Goal: Transaction & Acquisition: Purchase product/service

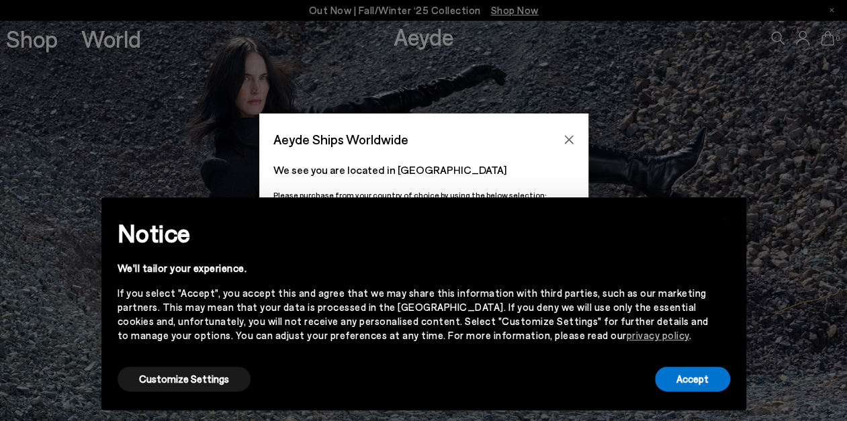
click at [428, 238] on h2 "Notice" at bounding box center [412, 233] width 591 height 35
click at [699, 379] on button "Accept" at bounding box center [692, 379] width 75 height 25
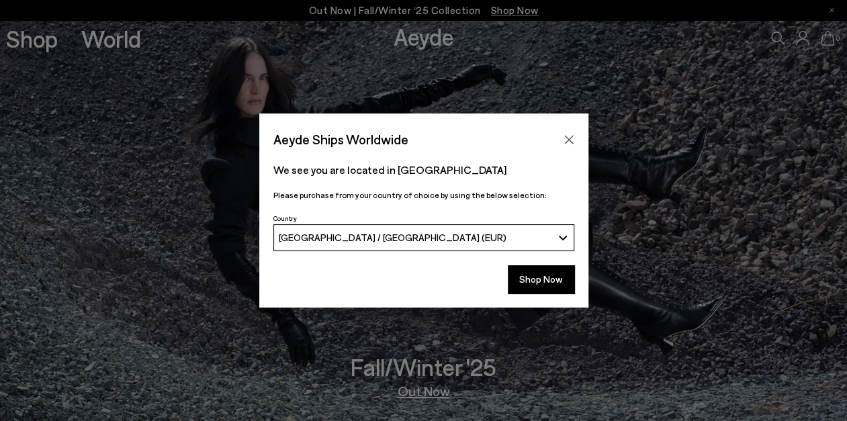
click at [508, 232] on div "[GEOGRAPHIC_DATA] / [GEOGRAPHIC_DATA] (EUR)" at bounding box center [415, 237] width 273 height 11
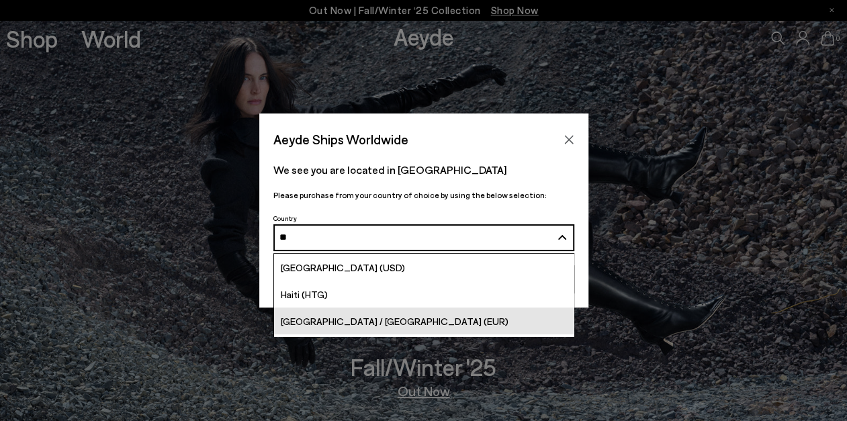
type input "**"
click at [425, 312] on link "[GEOGRAPHIC_DATA] / [GEOGRAPHIC_DATA] (EUR)" at bounding box center [423, 320] width 299 height 27
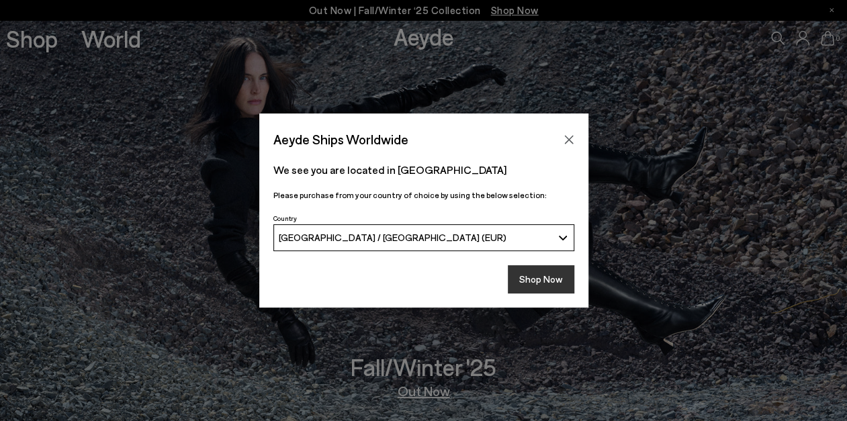
click at [536, 282] on button "Shop Now" at bounding box center [541, 279] width 66 height 28
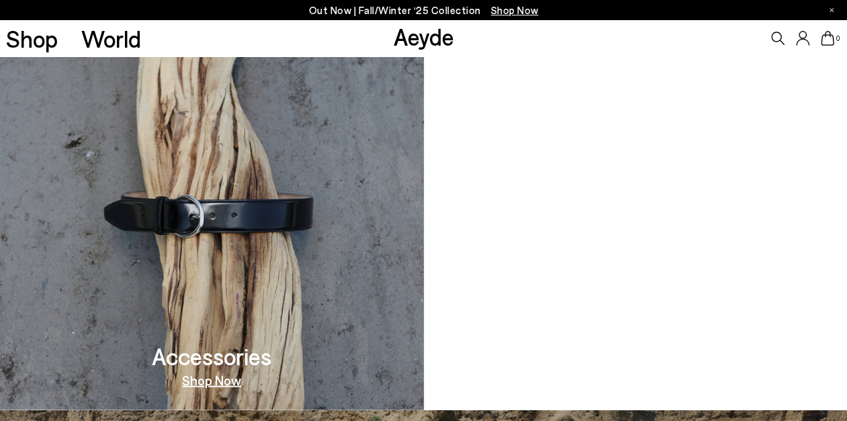
scroll to position [1079, 0]
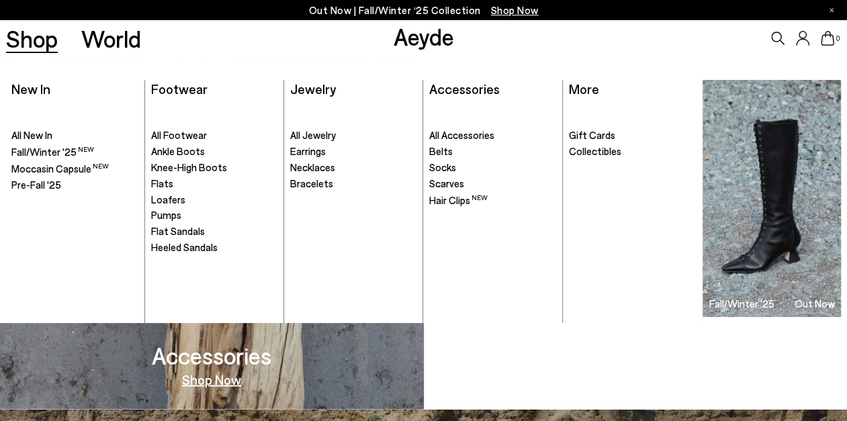
click at [36, 33] on link "Shop" at bounding box center [32, 38] width 52 height 23
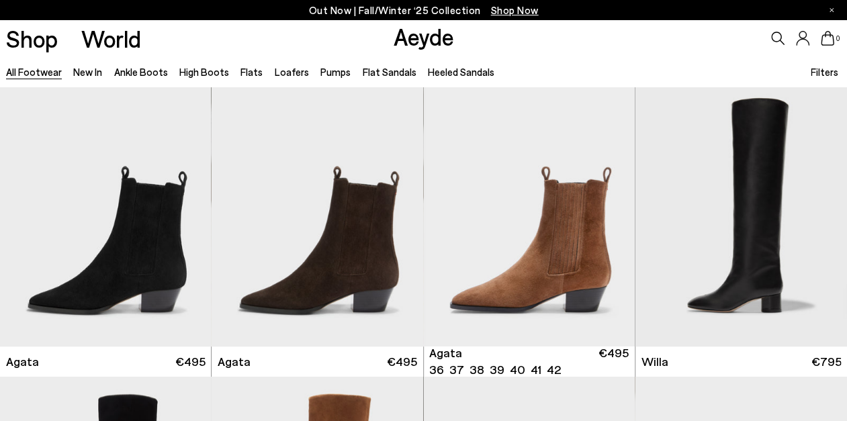
scroll to position [302, 0]
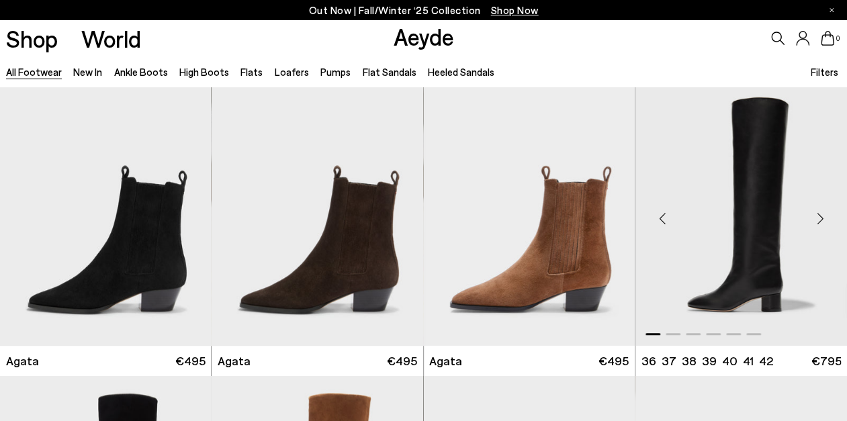
click at [820, 217] on div "Next slide" at bounding box center [820, 218] width 40 height 40
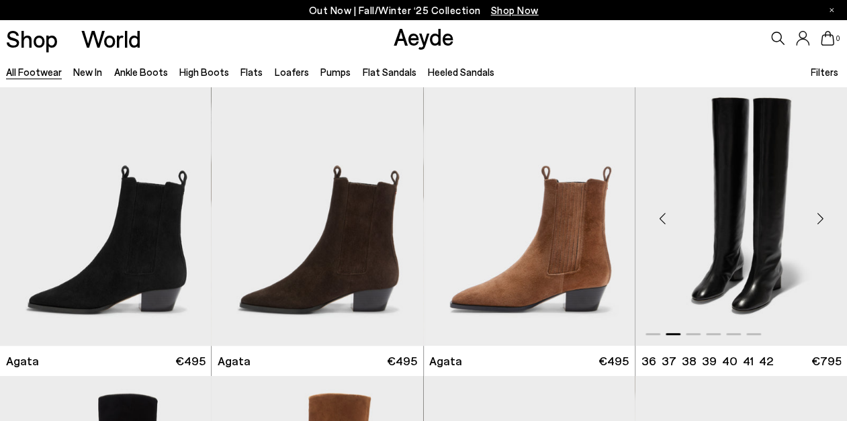
click at [820, 217] on div "Next slide" at bounding box center [820, 218] width 40 height 40
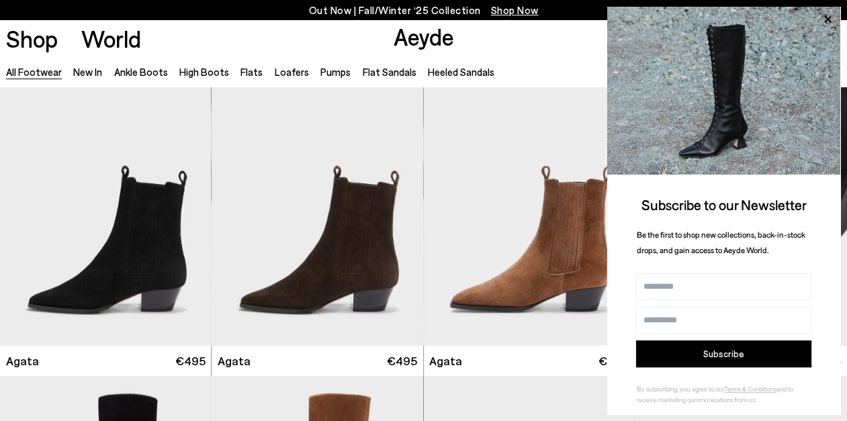
click at [820, 217] on div "Subscribe to our Newsletter Be the first to shop new collections, back-in-stock…" at bounding box center [723, 216] width 233 height 419
click at [823, 17] on icon at bounding box center [826, 19] width 17 height 17
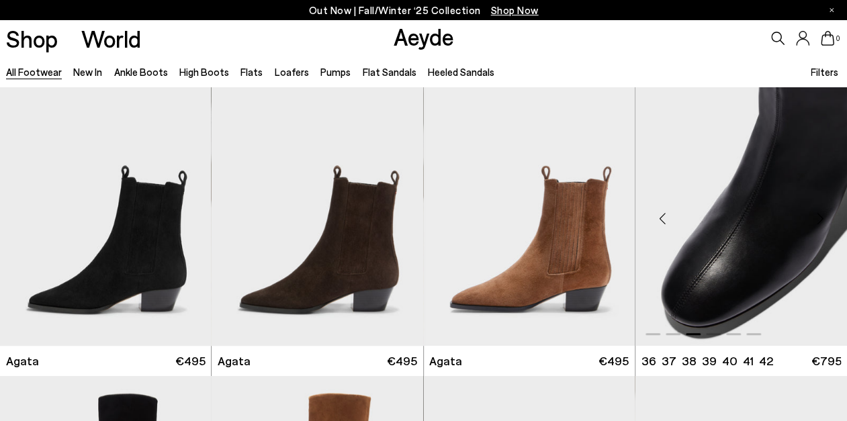
click at [833, 224] on div "Next slide" at bounding box center [820, 218] width 40 height 40
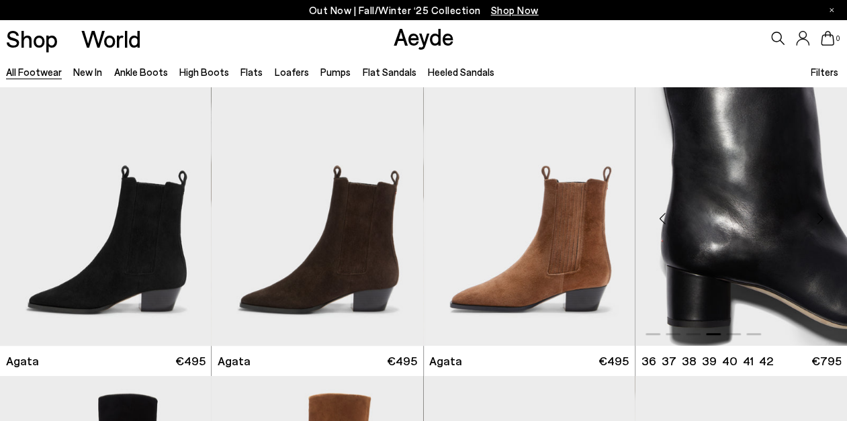
click at [833, 224] on div "Next slide" at bounding box center [820, 218] width 40 height 40
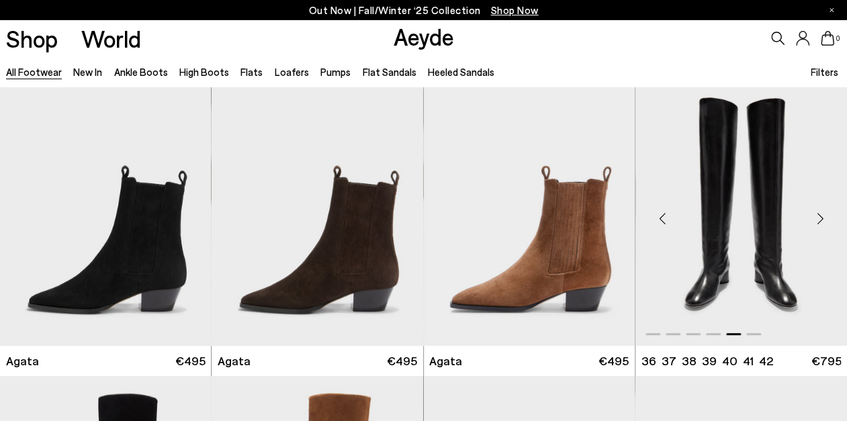
click at [833, 224] on div "Next slide" at bounding box center [820, 218] width 40 height 40
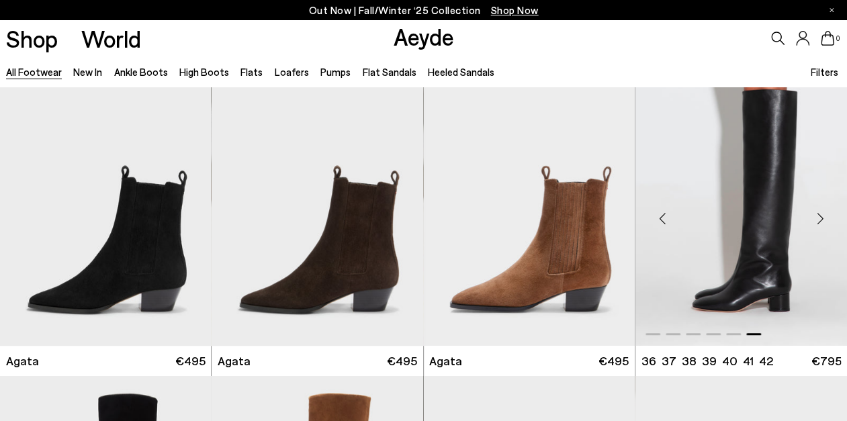
click at [833, 224] on div "Next slide" at bounding box center [820, 218] width 40 height 40
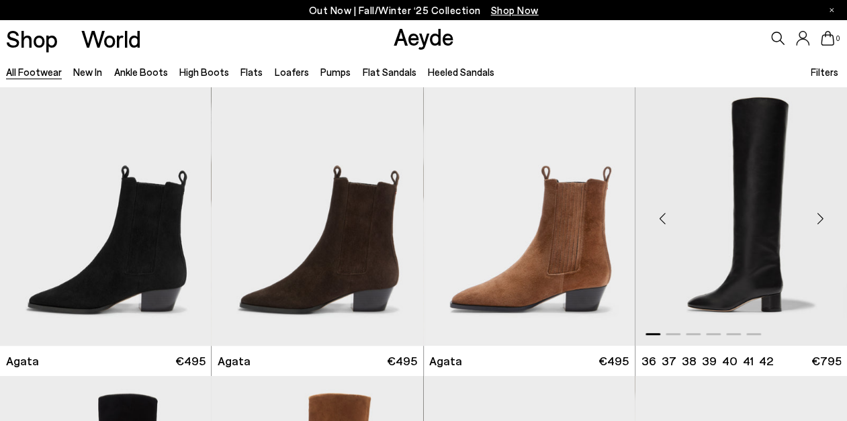
click at [824, 218] on div "Next slide" at bounding box center [820, 218] width 40 height 40
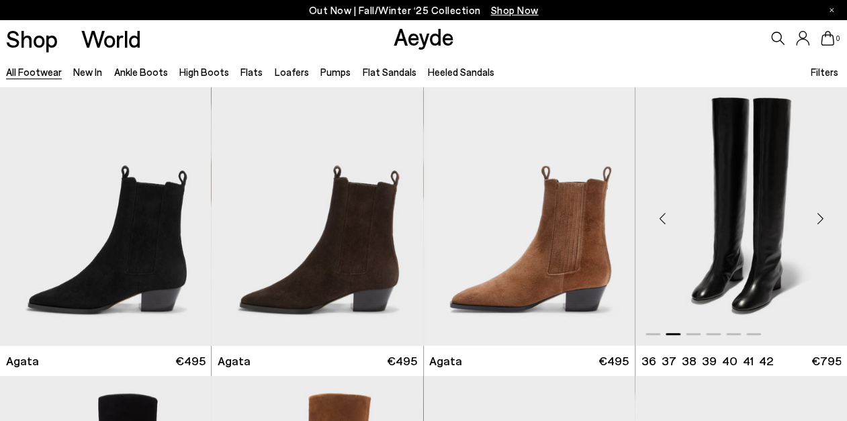
click at [818, 217] on div "Next slide" at bounding box center [820, 218] width 40 height 40
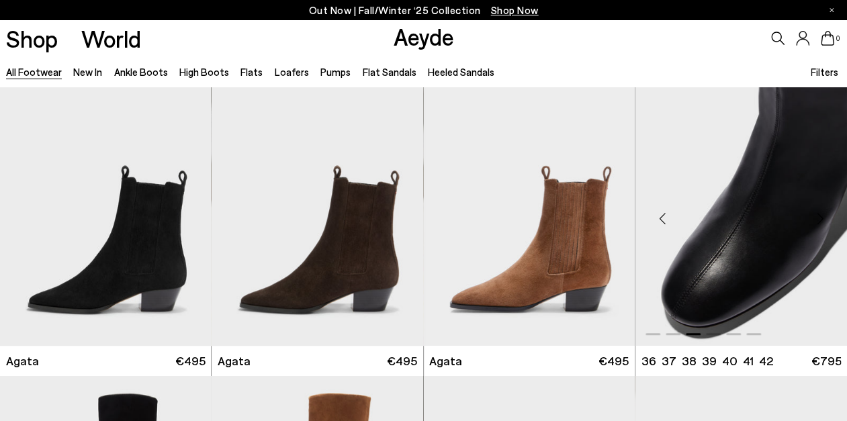
click at [818, 217] on div "Next slide" at bounding box center [820, 218] width 40 height 40
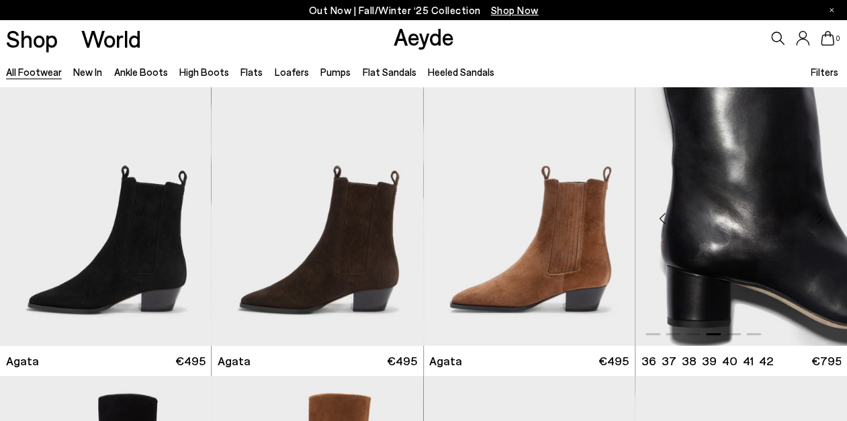
click at [818, 217] on div "Next slide" at bounding box center [820, 218] width 40 height 40
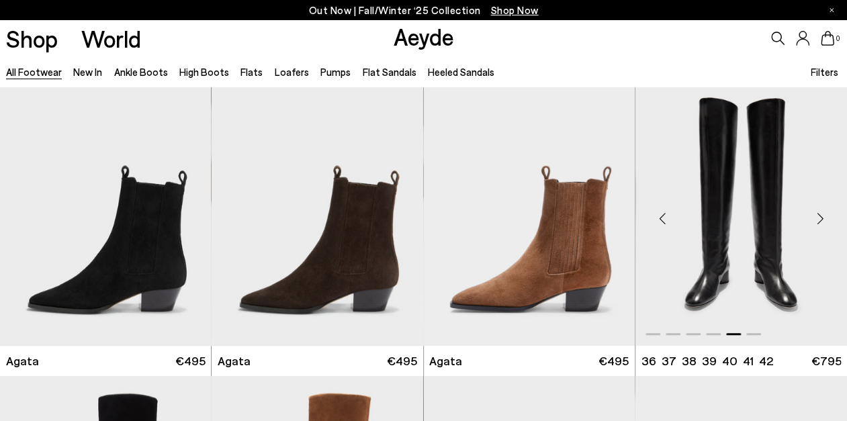
click at [818, 217] on div "Next slide" at bounding box center [820, 218] width 40 height 40
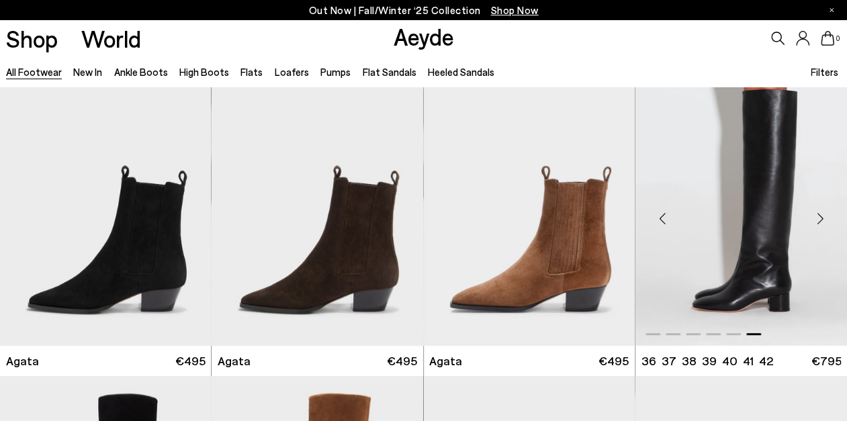
click at [818, 217] on div "Next slide" at bounding box center [820, 218] width 40 height 40
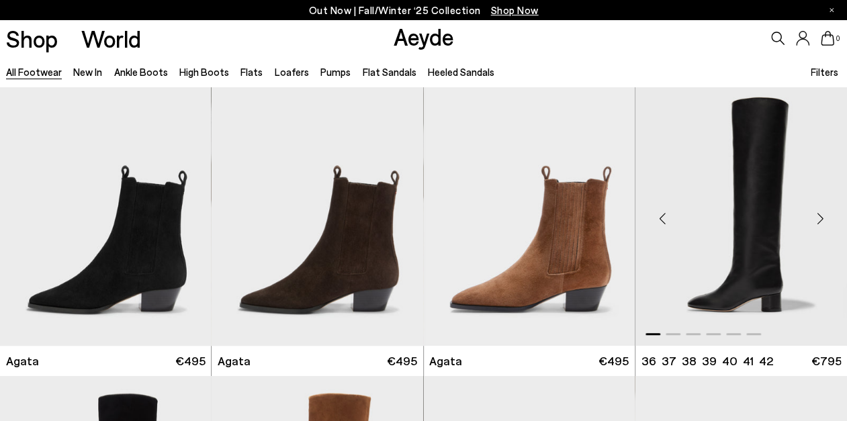
click at [818, 217] on div "Next slide" at bounding box center [820, 218] width 40 height 40
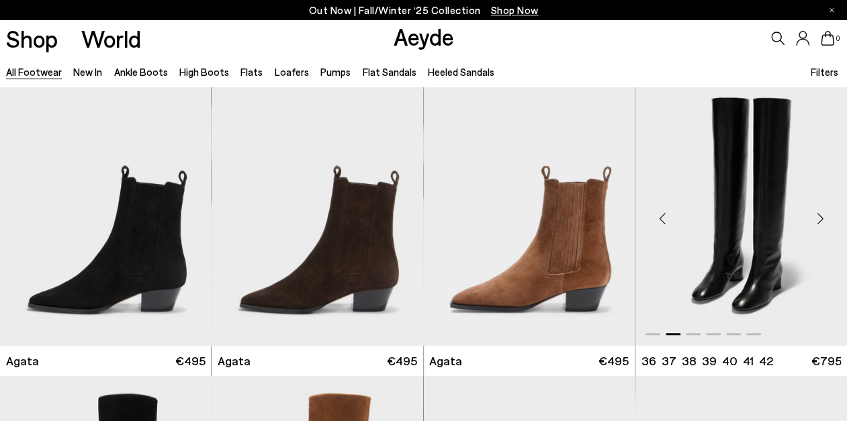
click at [818, 217] on div "Next slide" at bounding box center [820, 218] width 40 height 40
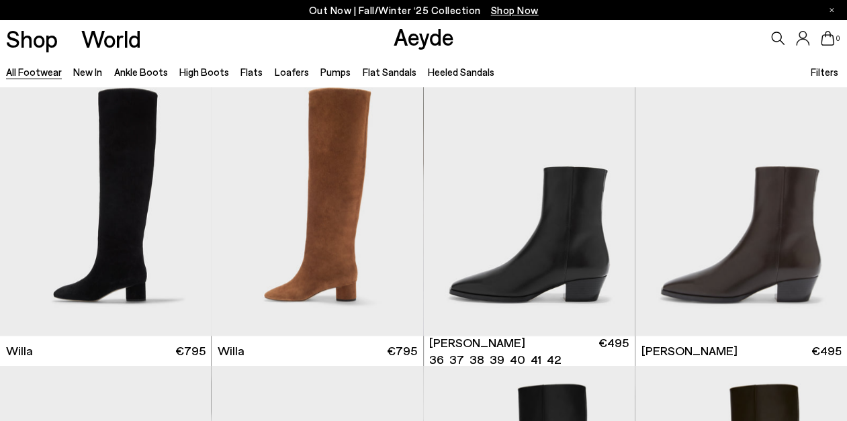
scroll to position [608, 0]
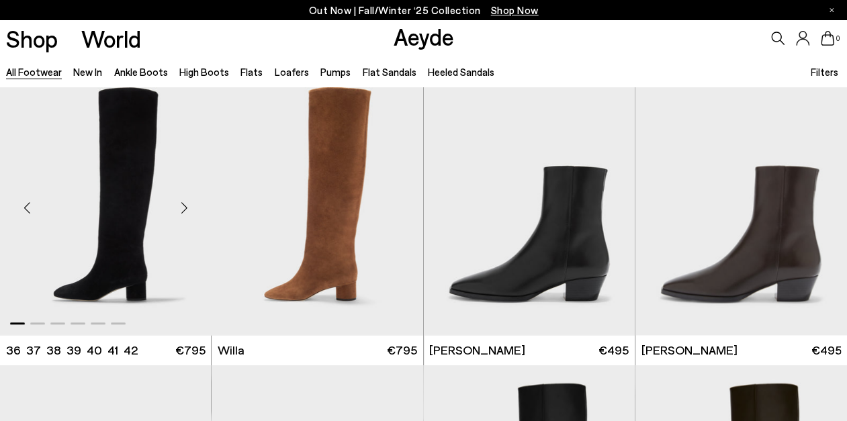
click at [185, 209] on div "Next slide" at bounding box center [184, 208] width 40 height 40
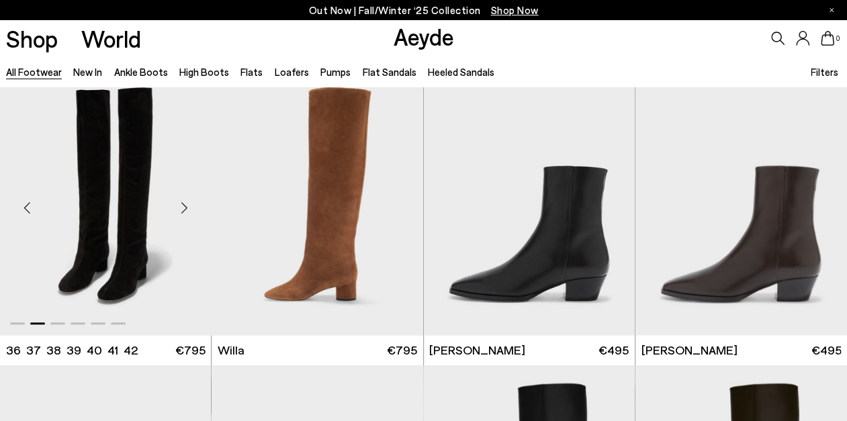
click at [185, 209] on div "Next slide" at bounding box center [184, 208] width 40 height 40
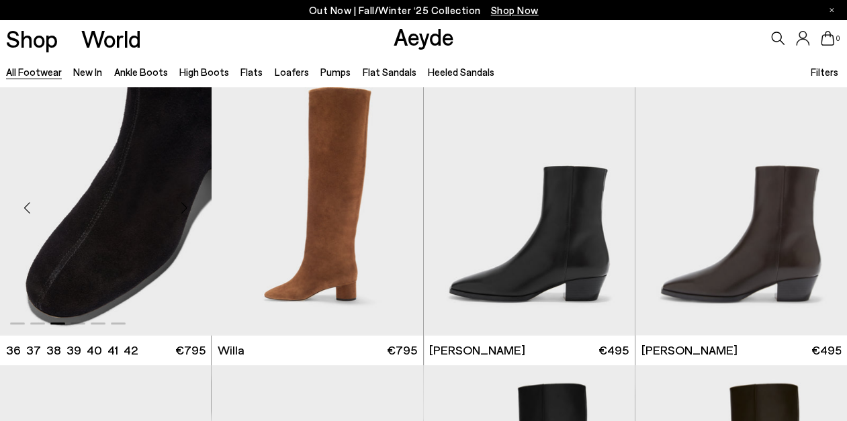
click at [185, 209] on div "Next slide" at bounding box center [184, 208] width 40 height 40
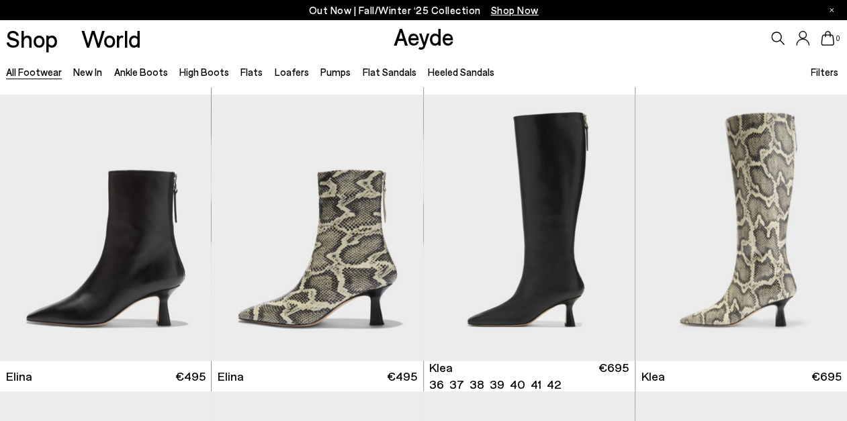
scroll to position [1172, 0]
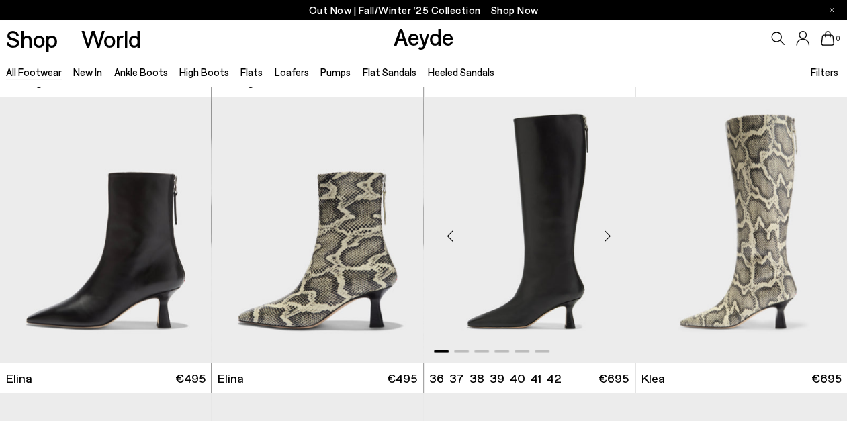
click at [607, 234] on div "Next slide" at bounding box center [607, 235] width 40 height 40
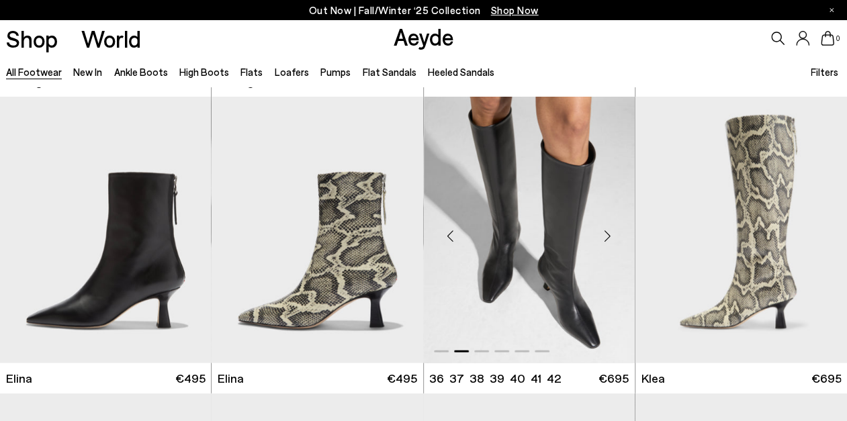
click at [607, 234] on div "Next slide" at bounding box center [607, 235] width 40 height 40
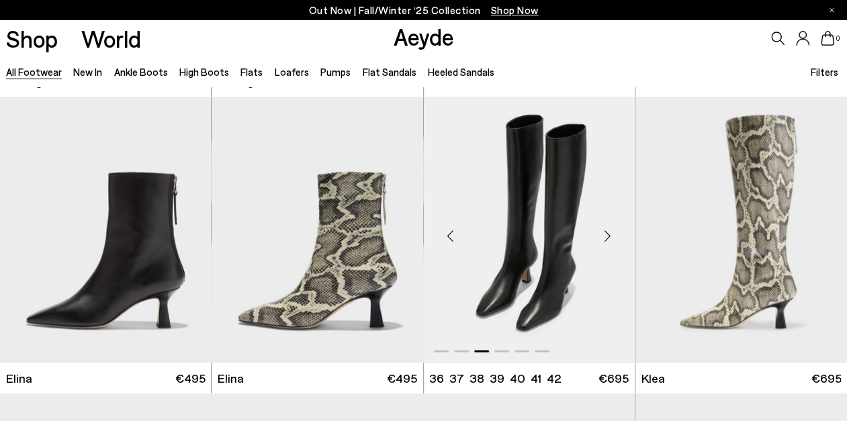
click at [607, 234] on div "Next slide" at bounding box center [607, 235] width 40 height 40
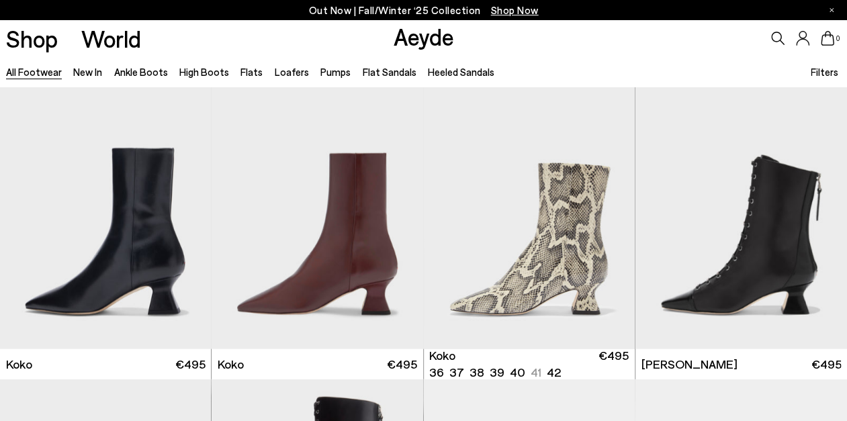
scroll to position [1482, 0]
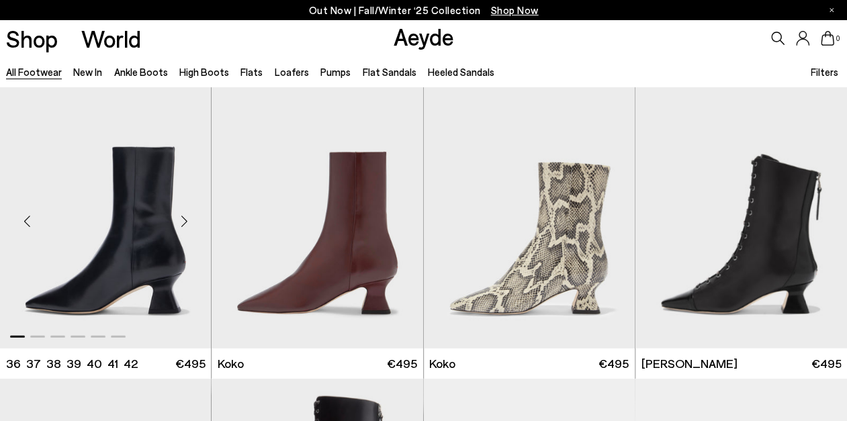
click at [182, 221] on div "Next slide" at bounding box center [184, 221] width 40 height 40
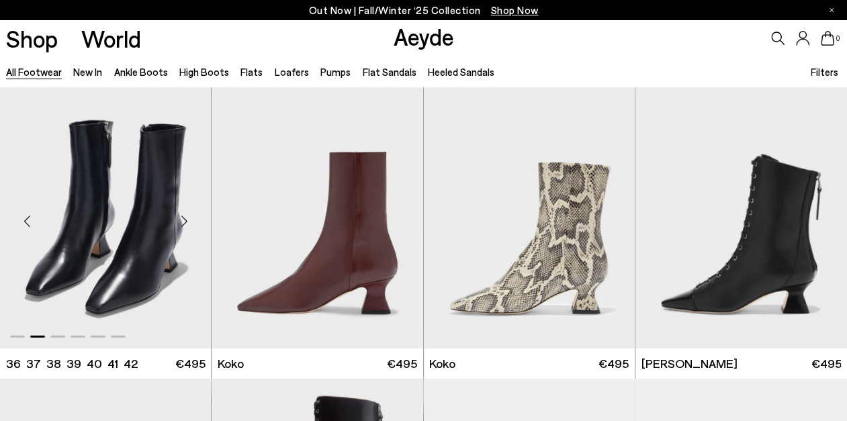
click at [182, 221] on div "Next slide" at bounding box center [184, 221] width 40 height 40
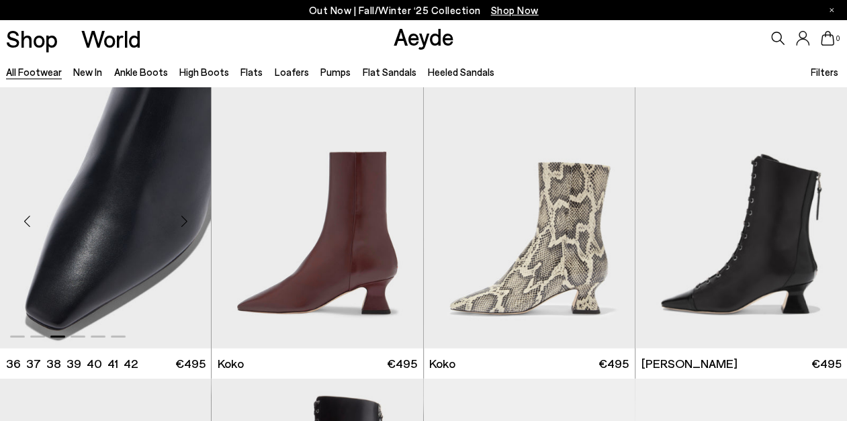
click at [182, 221] on div "Next slide" at bounding box center [184, 221] width 40 height 40
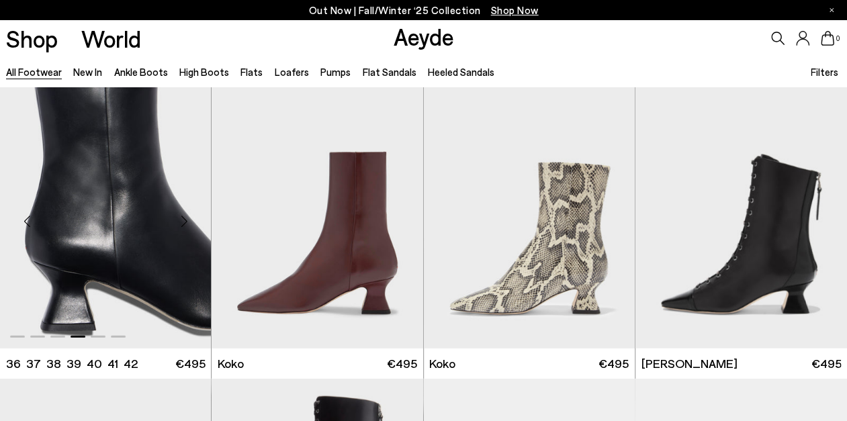
click at [182, 221] on div "Next slide" at bounding box center [184, 221] width 40 height 40
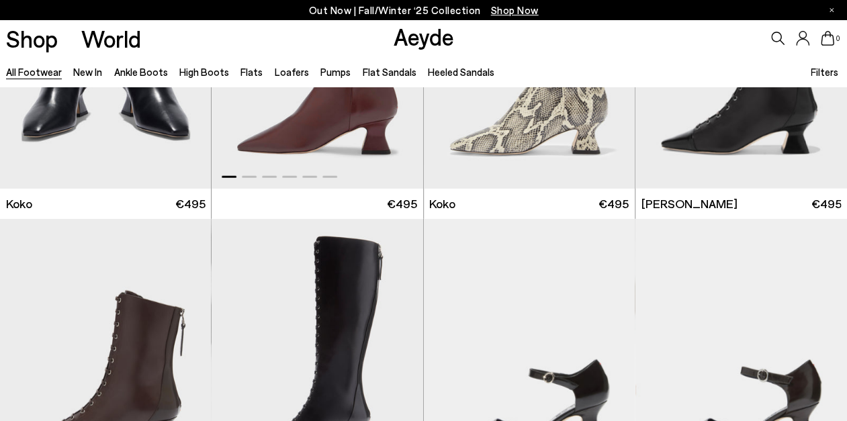
scroll to position [1793, 0]
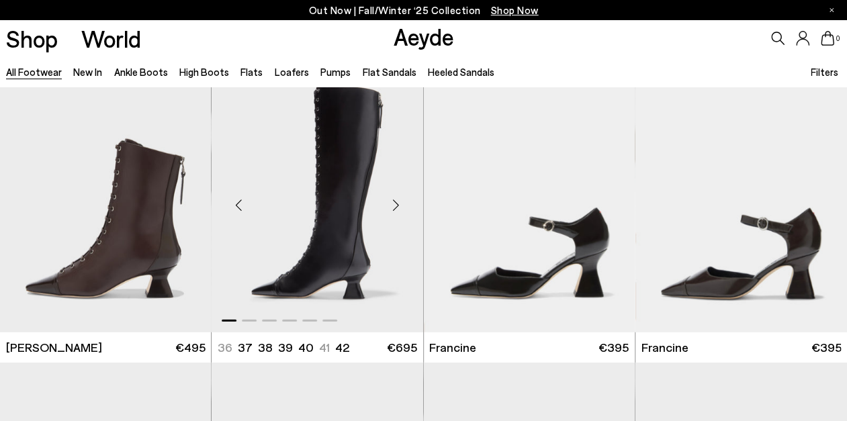
click at [393, 200] on div "Next slide" at bounding box center [396, 205] width 40 height 40
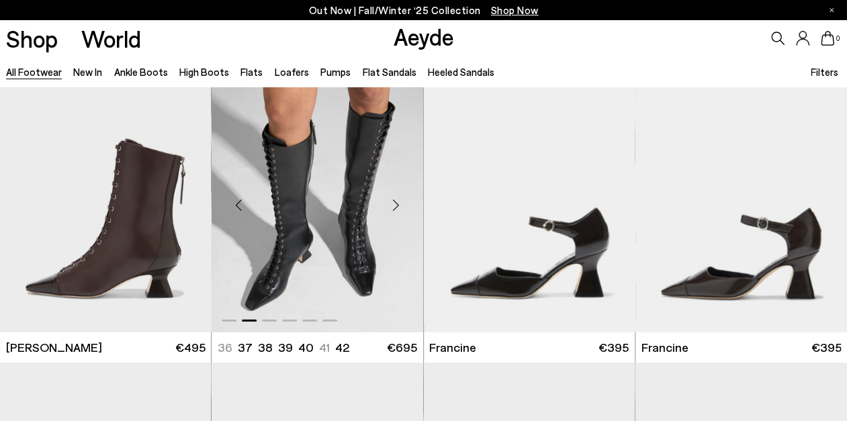
click at [393, 200] on div "Next slide" at bounding box center [396, 205] width 40 height 40
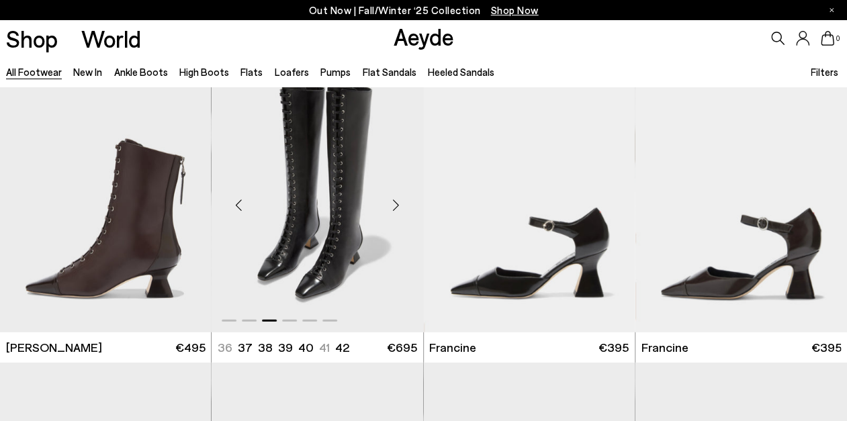
click at [396, 204] on div "Next slide" at bounding box center [396, 205] width 40 height 40
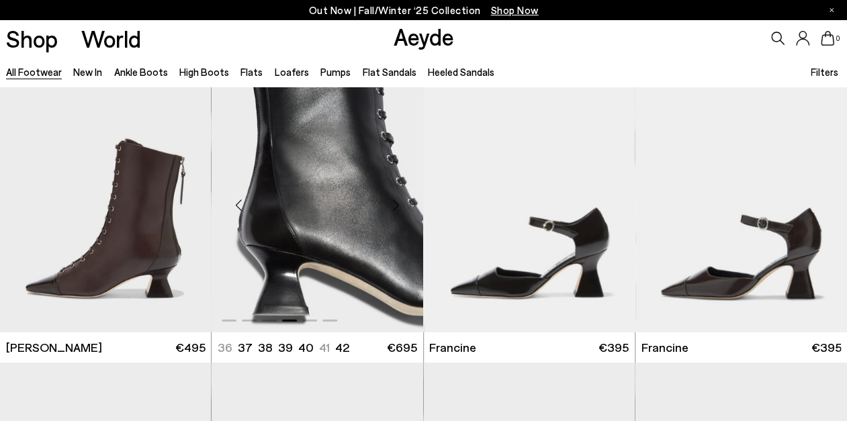
click at [396, 204] on div "Next slide" at bounding box center [396, 205] width 40 height 40
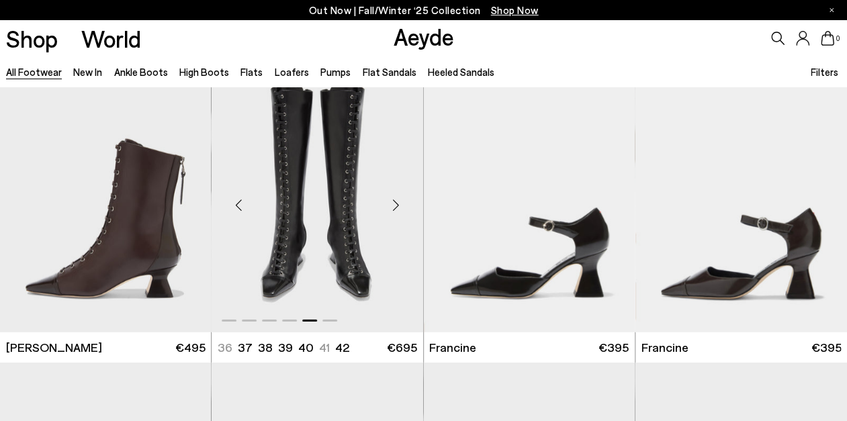
click at [396, 204] on div "Next slide" at bounding box center [396, 205] width 40 height 40
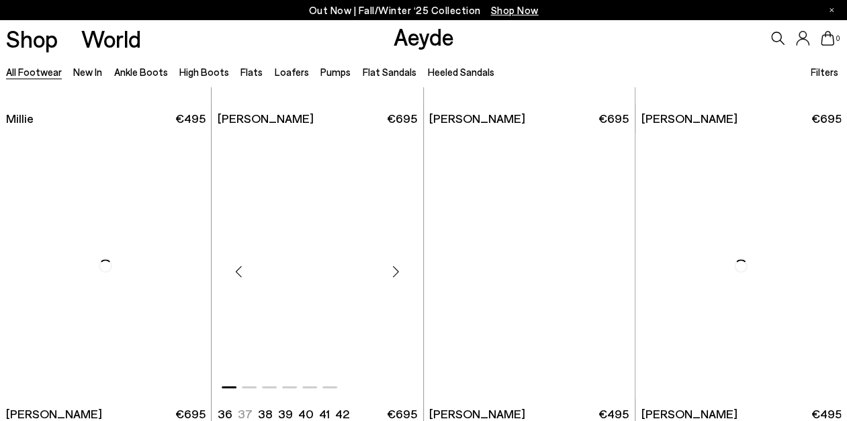
scroll to position [5610, 0]
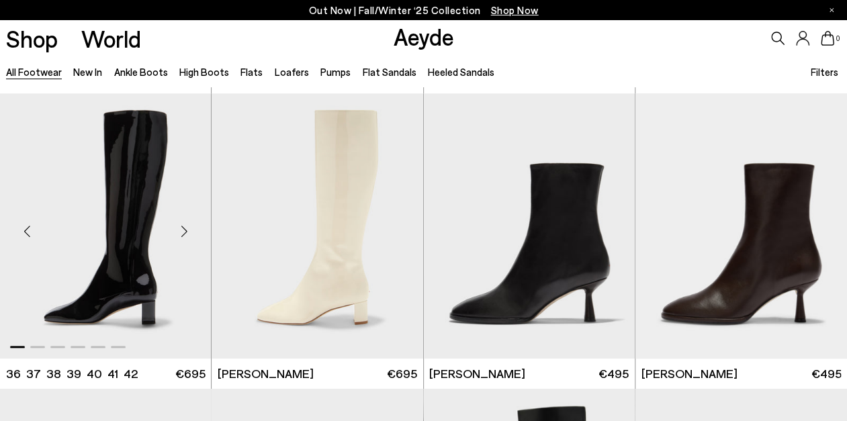
click at [185, 230] on div "Next slide" at bounding box center [184, 231] width 40 height 40
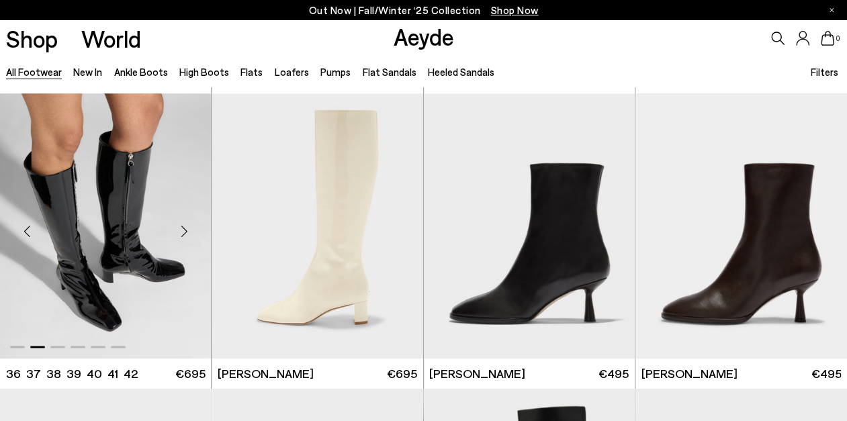
click at [185, 230] on div "Next slide" at bounding box center [184, 231] width 40 height 40
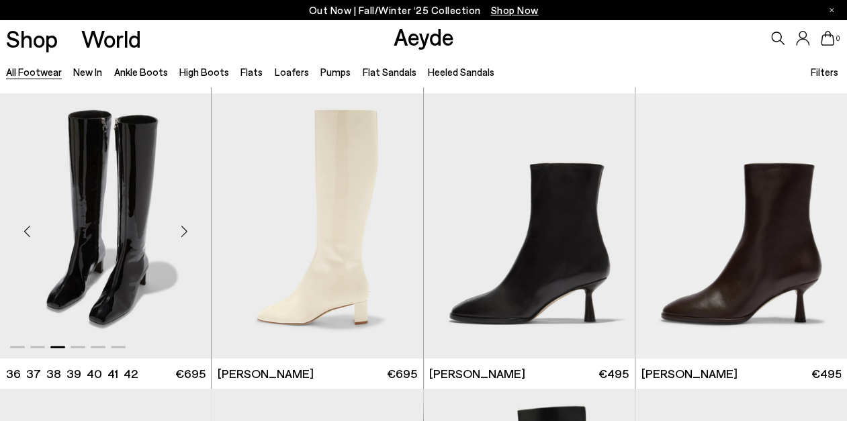
click at [185, 230] on div "Next slide" at bounding box center [184, 231] width 40 height 40
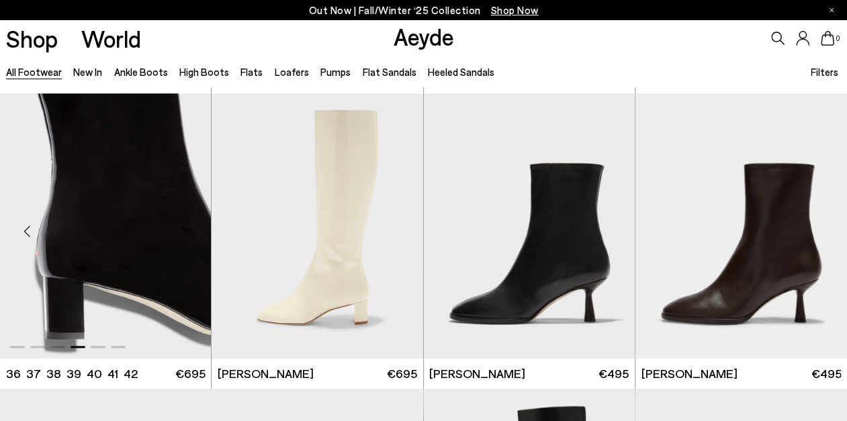
click at [185, 230] on div "Next slide" at bounding box center [184, 231] width 40 height 40
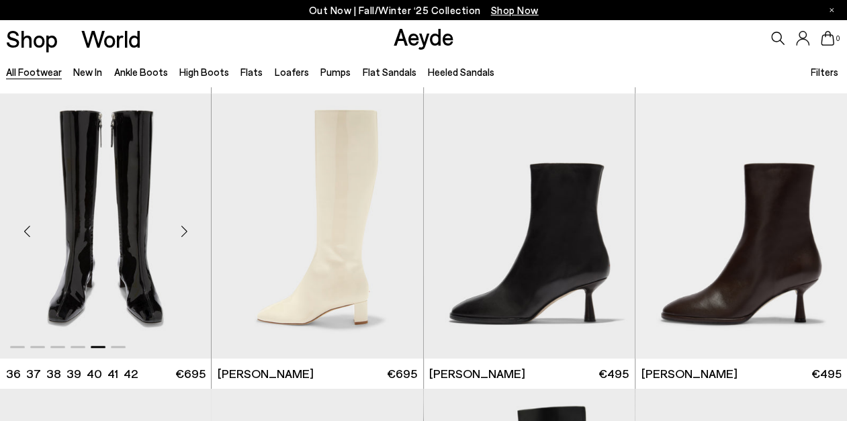
click at [185, 230] on div "Next slide" at bounding box center [184, 231] width 40 height 40
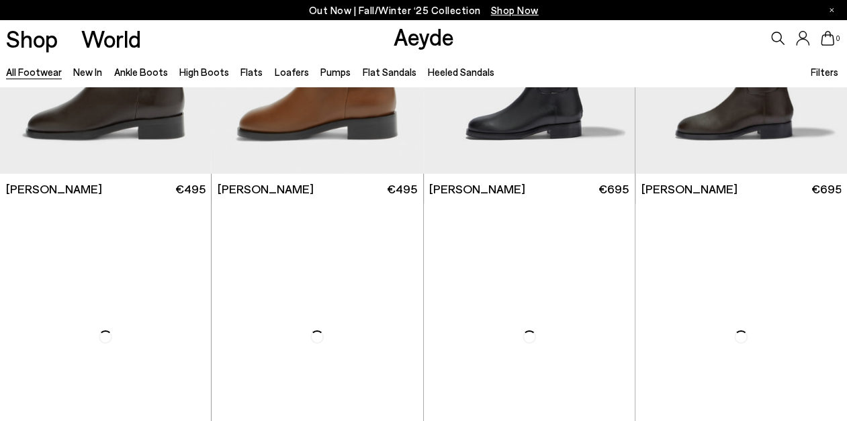
scroll to position [6084, 0]
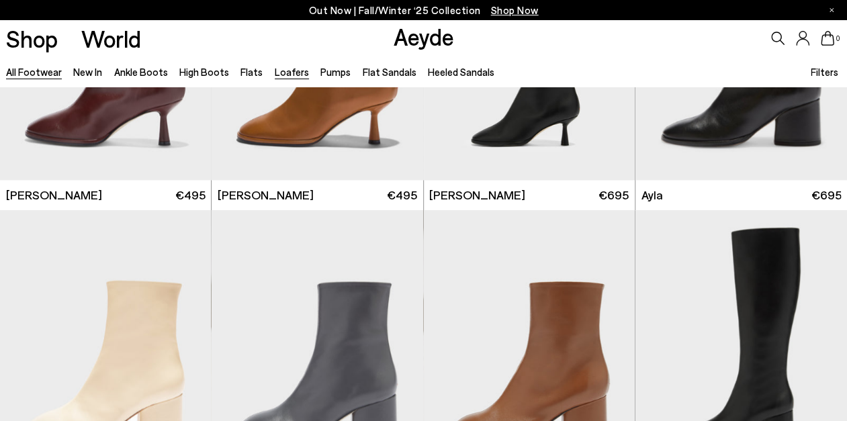
click at [283, 75] on link "Loafers" at bounding box center [292, 72] width 34 height 12
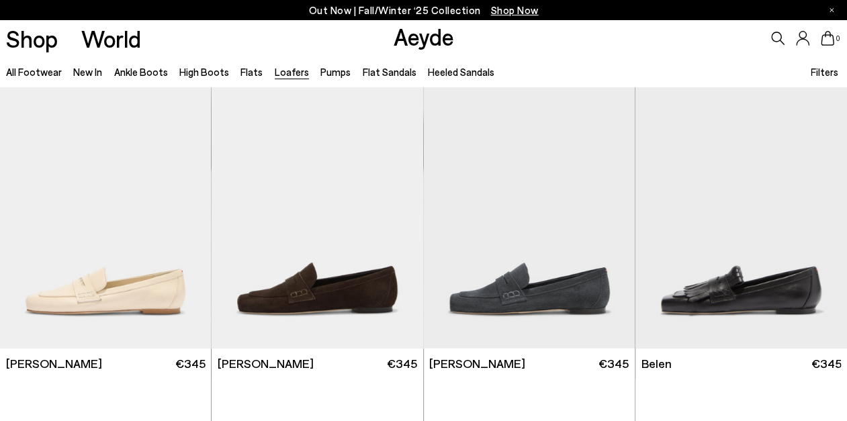
scroll to position [600, 0]
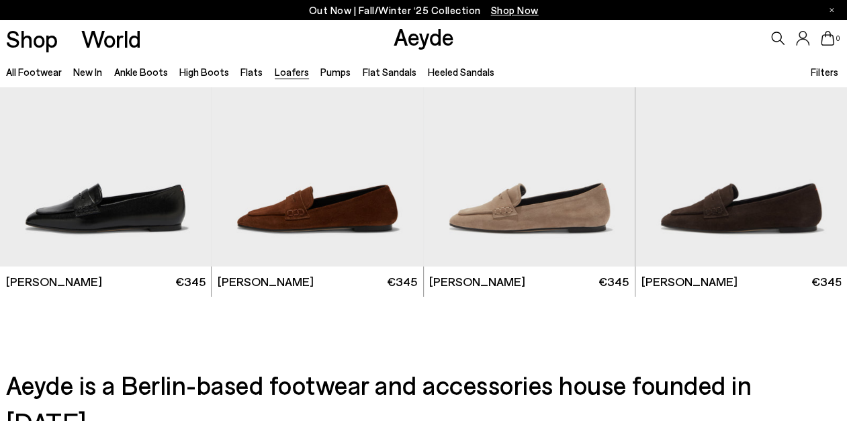
scroll to position [2152, 0]
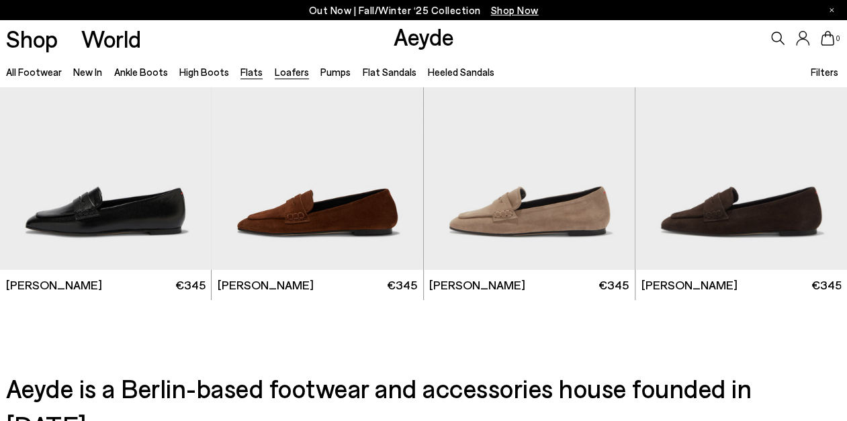
click at [246, 70] on link "Flats" at bounding box center [251, 72] width 22 height 12
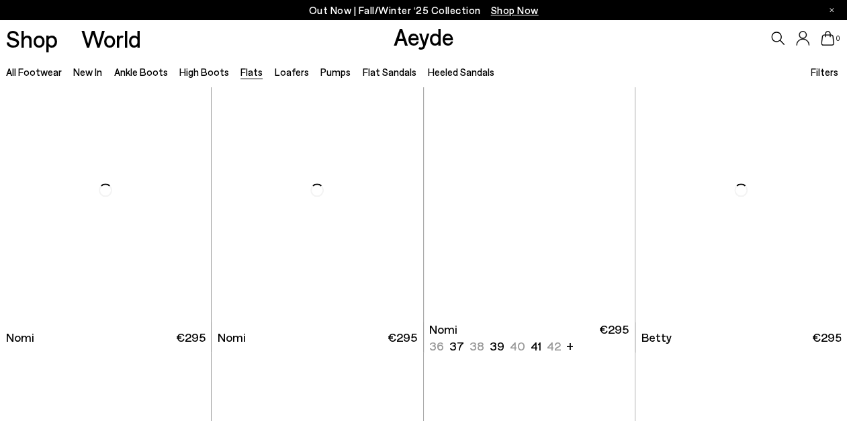
scroll to position [649, 0]
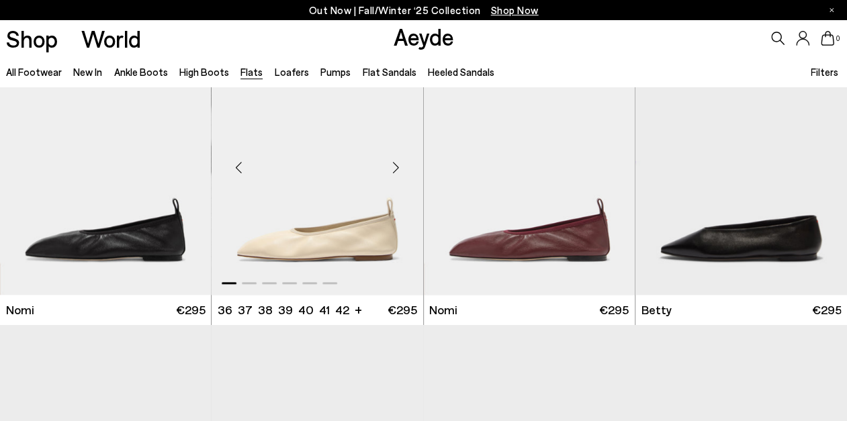
click at [397, 166] on div "Next slide" at bounding box center [396, 168] width 40 height 40
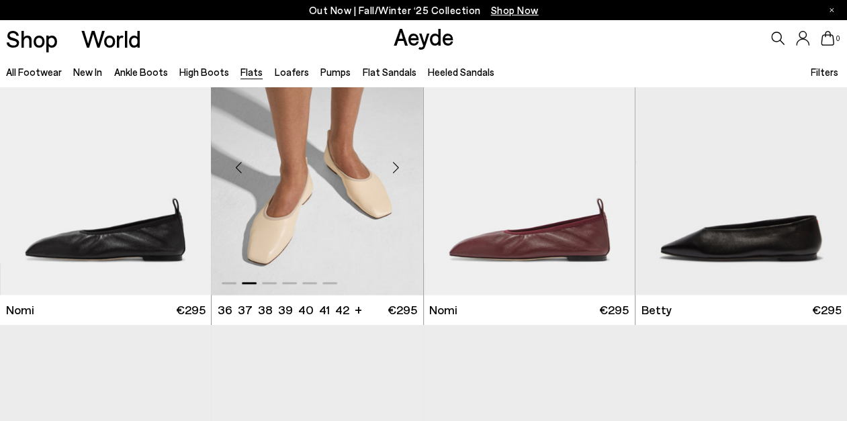
click at [397, 166] on div "Next slide" at bounding box center [396, 168] width 40 height 40
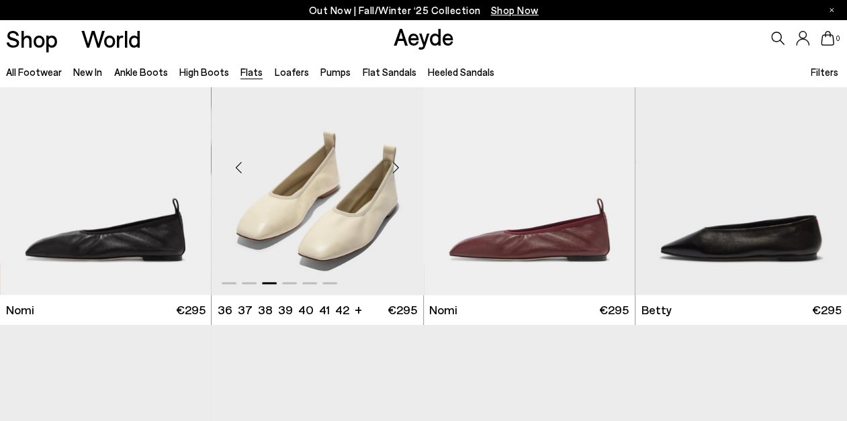
click at [397, 166] on div "Next slide" at bounding box center [396, 168] width 40 height 40
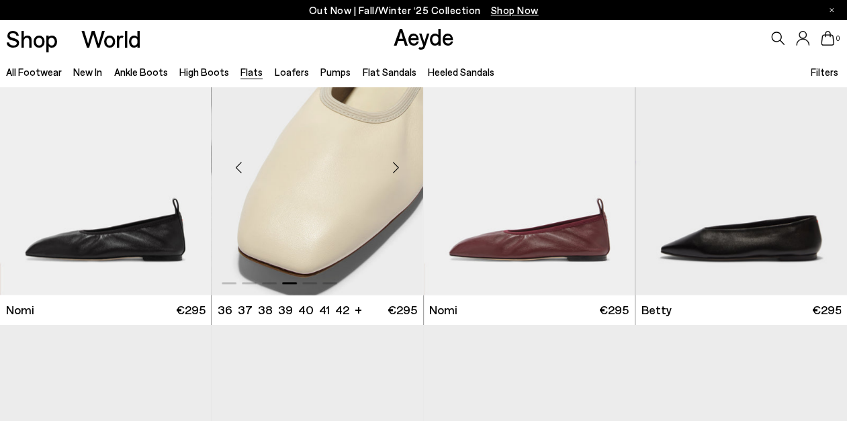
click at [397, 166] on div "Next slide" at bounding box center [396, 168] width 40 height 40
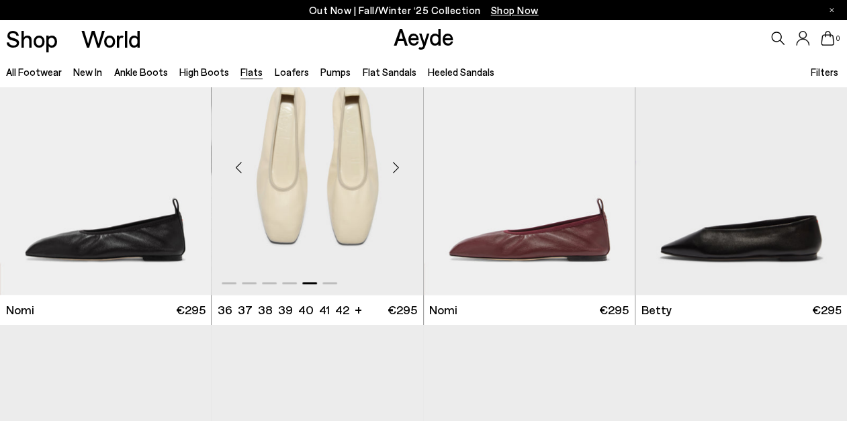
click at [397, 166] on div "Next slide" at bounding box center [396, 168] width 40 height 40
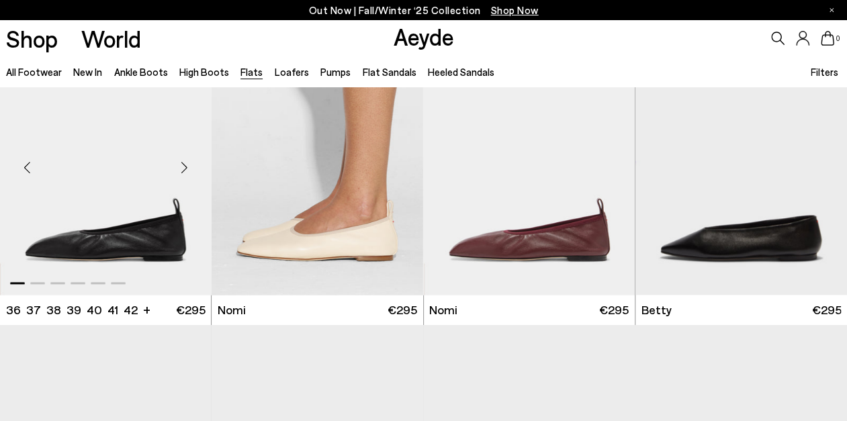
click at [187, 166] on div "Next slide" at bounding box center [184, 168] width 40 height 40
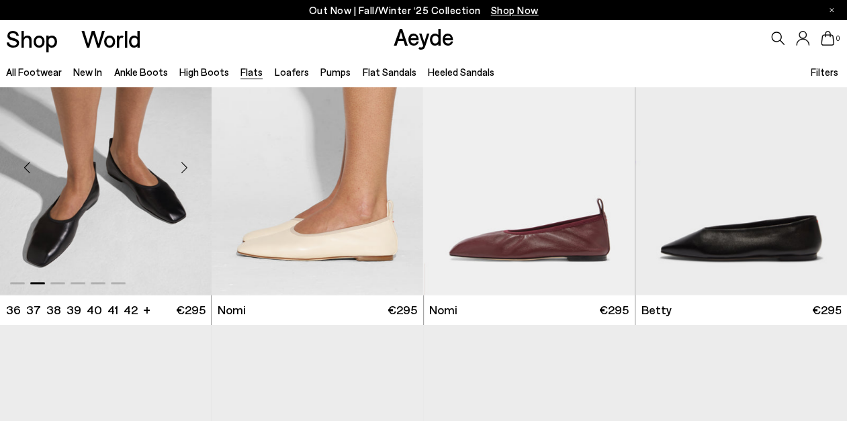
click at [187, 166] on div "Next slide" at bounding box center [184, 168] width 40 height 40
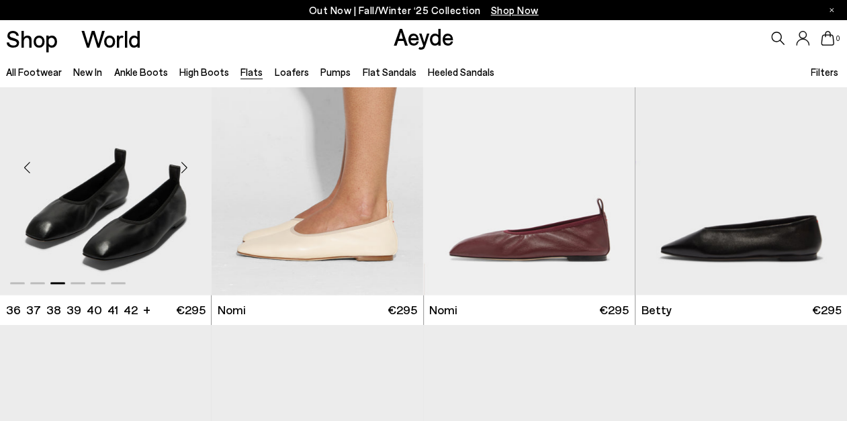
click at [187, 166] on div "Next slide" at bounding box center [184, 168] width 40 height 40
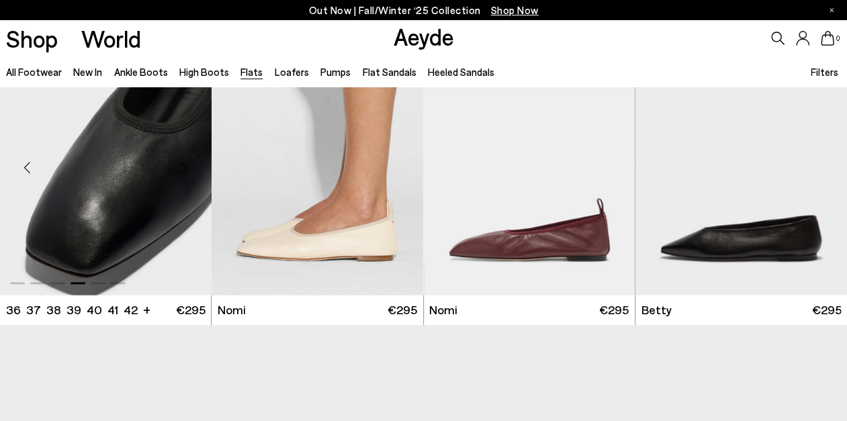
click at [187, 166] on div "Next slide" at bounding box center [184, 168] width 40 height 40
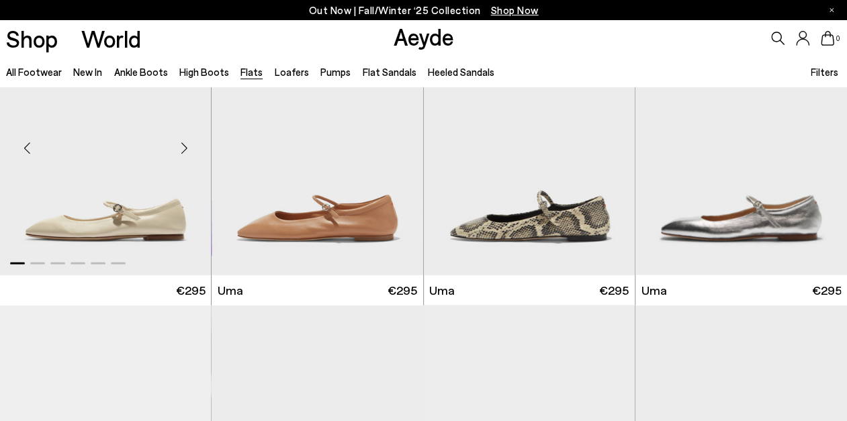
scroll to position [1227, 0]
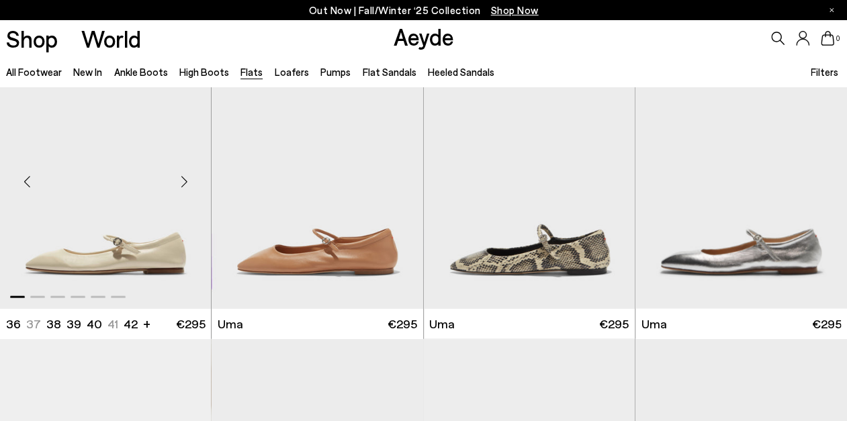
click at [185, 181] on div "Next slide" at bounding box center [184, 180] width 40 height 40
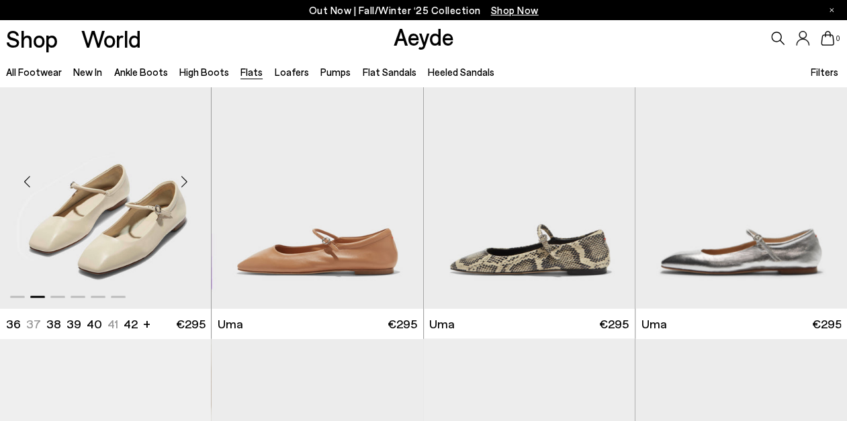
click at [185, 181] on div "Next slide" at bounding box center [184, 180] width 40 height 40
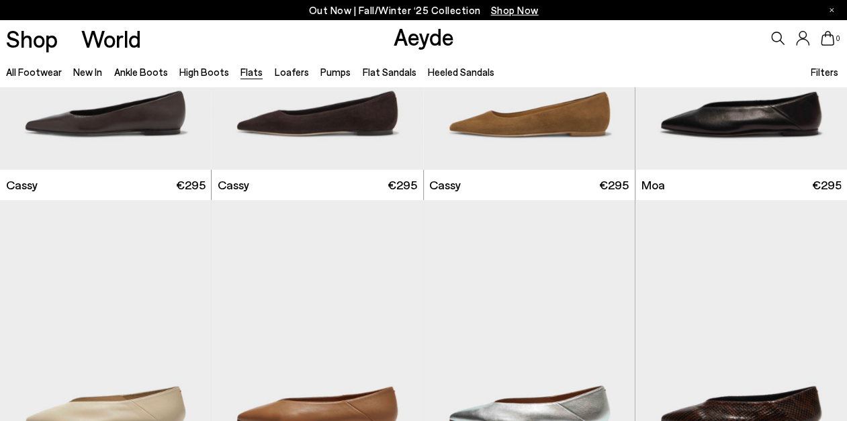
scroll to position [2025, 0]
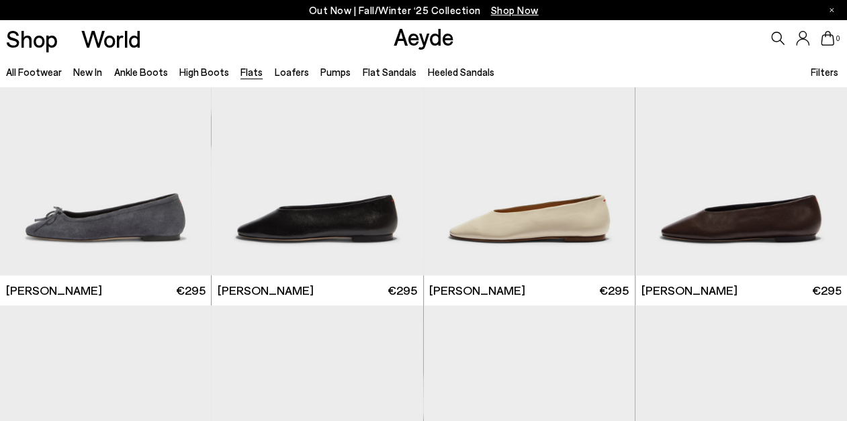
scroll to position [3367, 0]
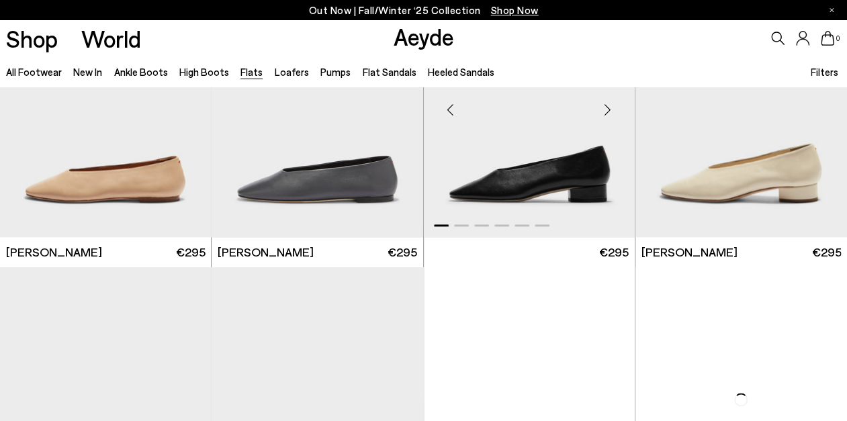
click at [614, 130] on div "Next slide" at bounding box center [607, 109] width 40 height 40
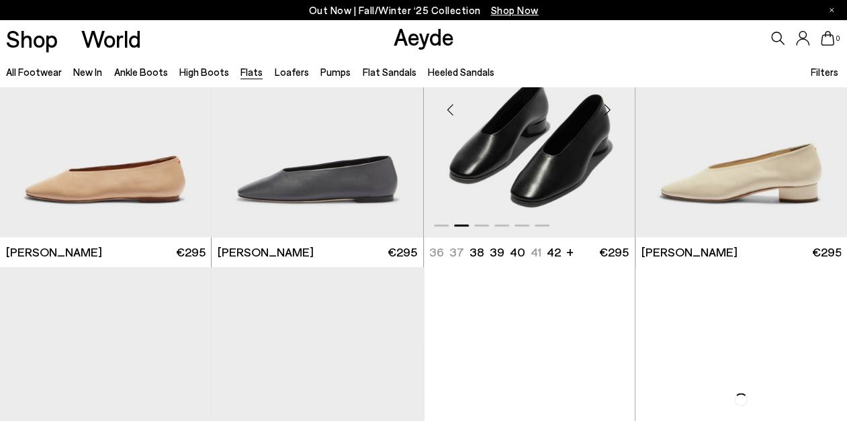
scroll to position [3253, 0]
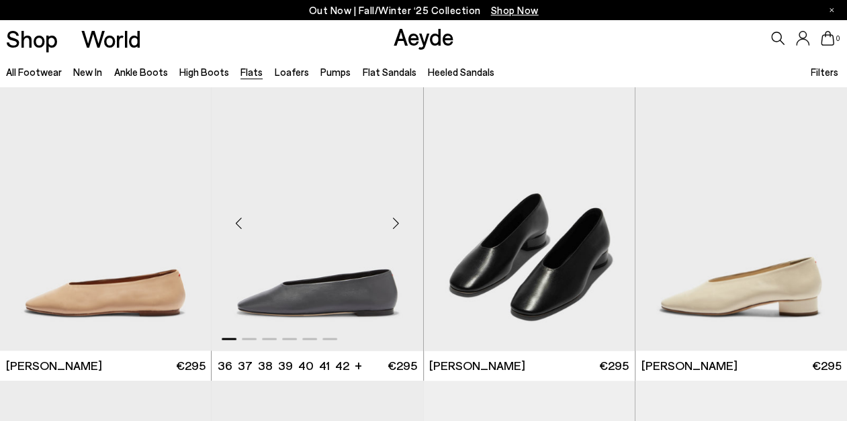
click at [396, 222] on div "Next slide" at bounding box center [396, 223] width 40 height 40
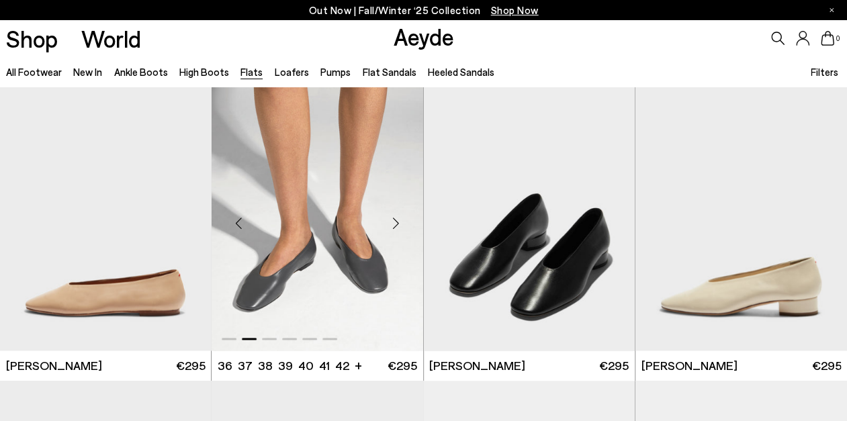
click at [396, 222] on div "Next slide" at bounding box center [396, 223] width 40 height 40
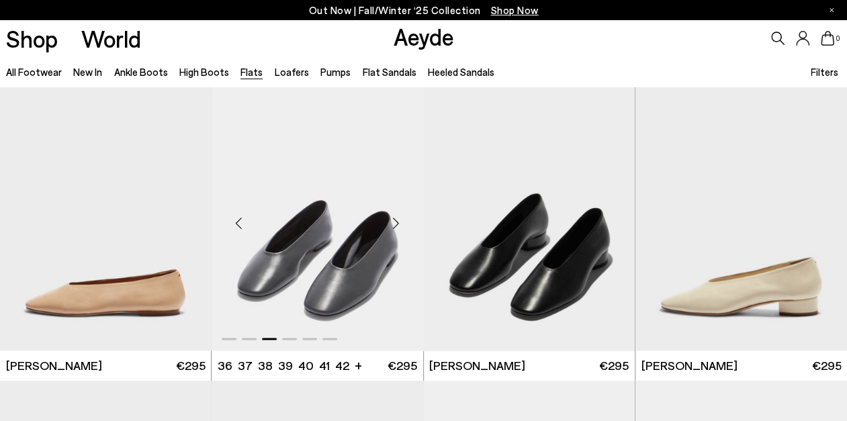
click at [396, 222] on div "Next slide" at bounding box center [396, 223] width 40 height 40
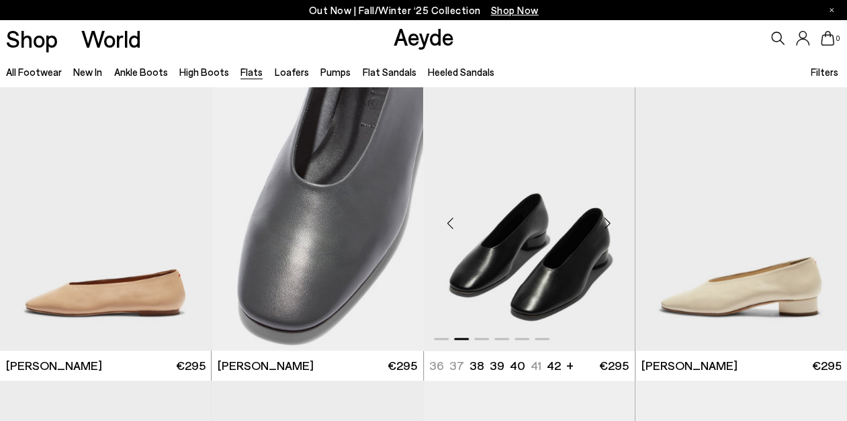
click at [608, 222] on div "Next slide" at bounding box center [607, 223] width 40 height 40
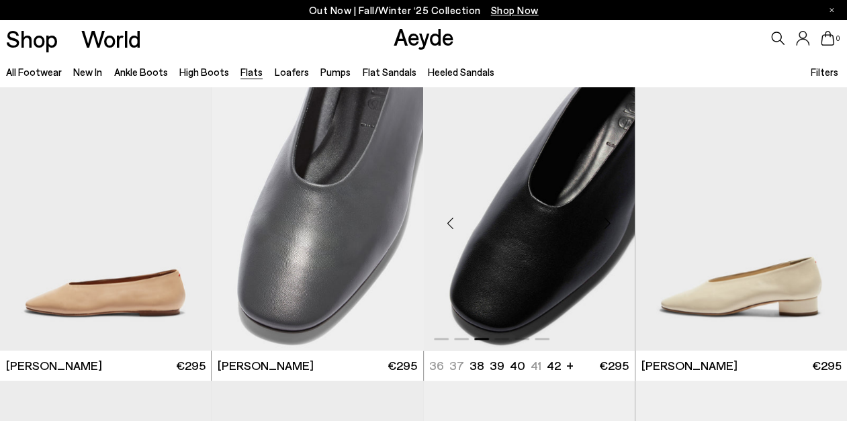
click at [608, 222] on div "Next slide" at bounding box center [607, 223] width 40 height 40
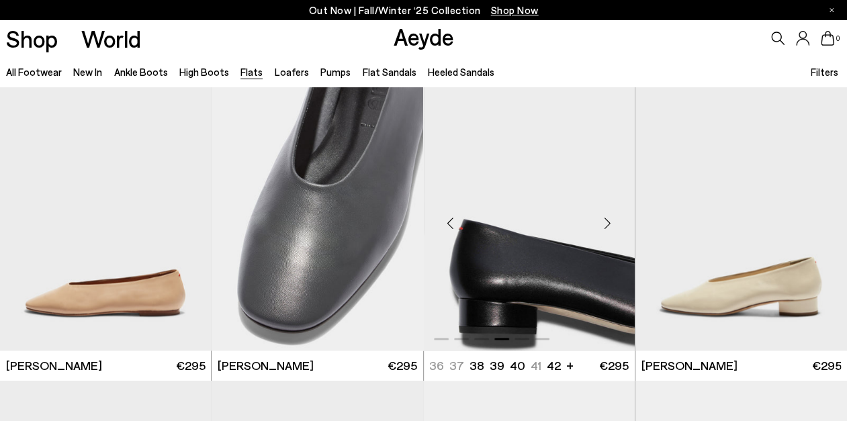
click at [608, 222] on div "Next slide" at bounding box center [607, 223] width 40 height 40
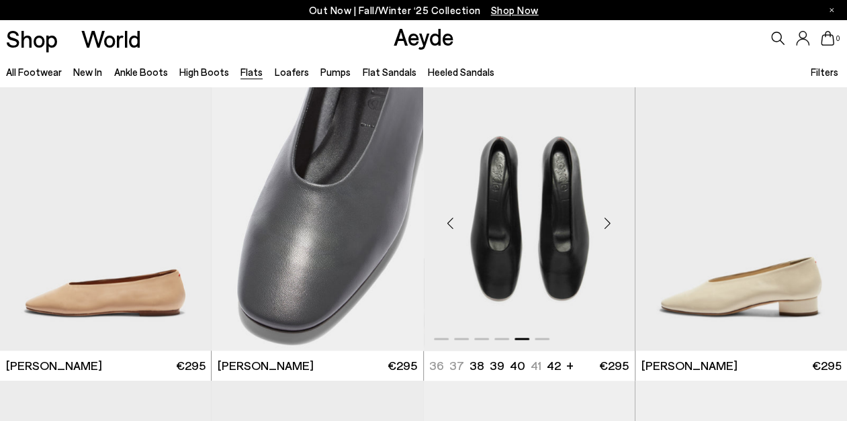
click at [608, 222] on div "Next slide" at bounding box center [607, 223] width 40 height 40
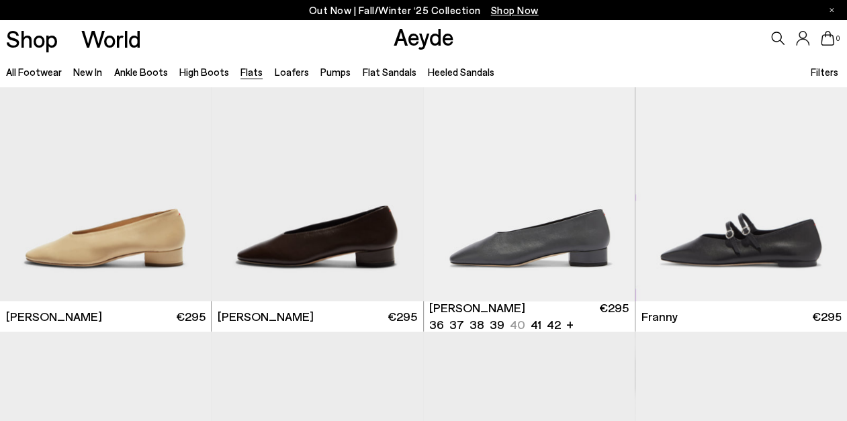
scroll to position [3599, 0]
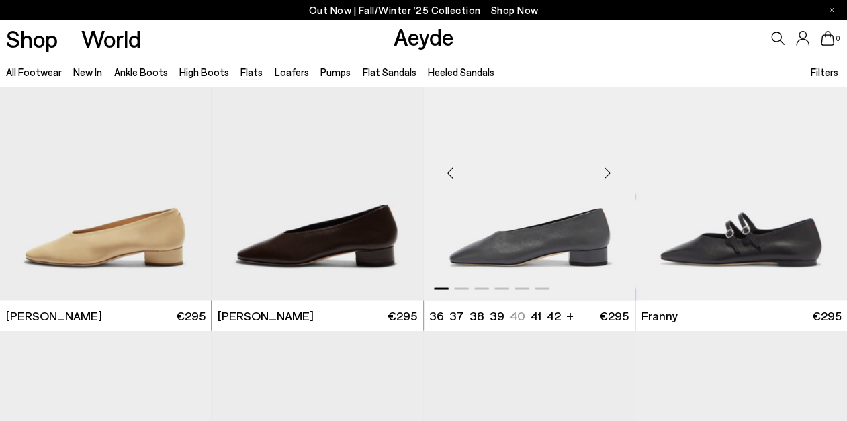
click at [607, 171] on div "Next slide" at bounding box center [607, 172] width 40 height 40
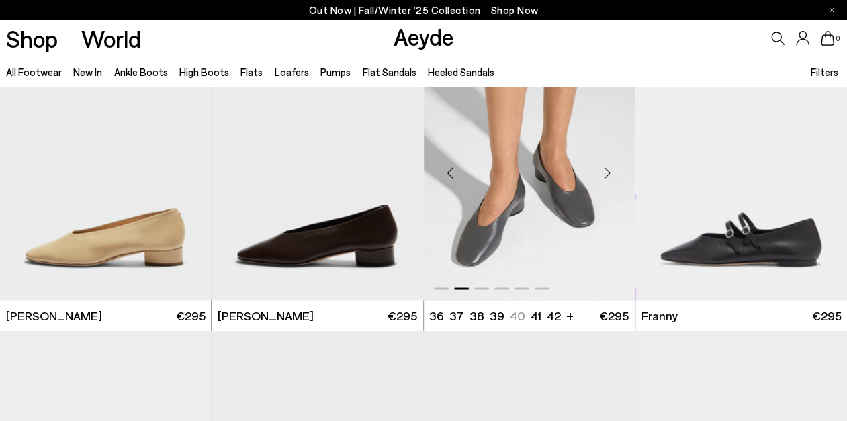
click at [607, 171] on div "Next slide" at bounding box center [607, 172] width 40 height 40
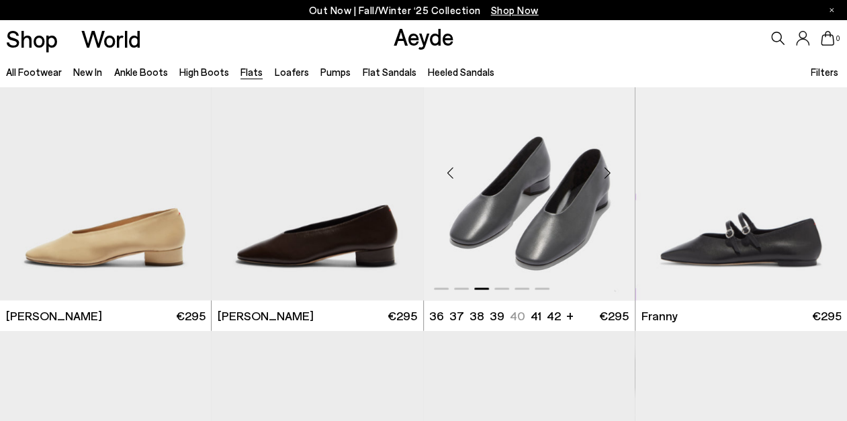
click at [607, 171] on div "Next slide" at bounding box center [607, 172] width 40 height 40
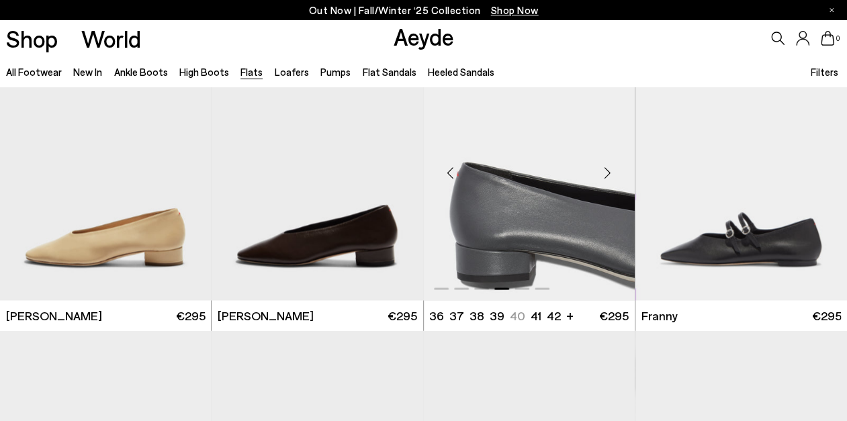
click at [607, 171] on div "Next slide" at bounding box center [607, 172] width 40 height 40
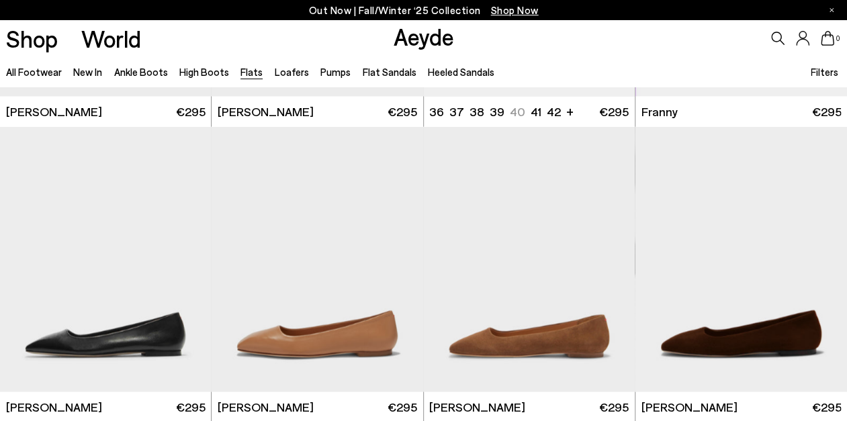
scroll to position [3806, 0]
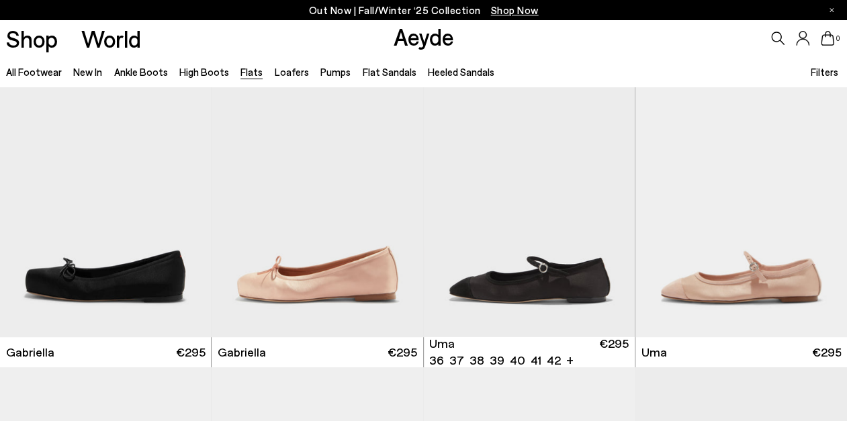
scroll to position [5335, 0]
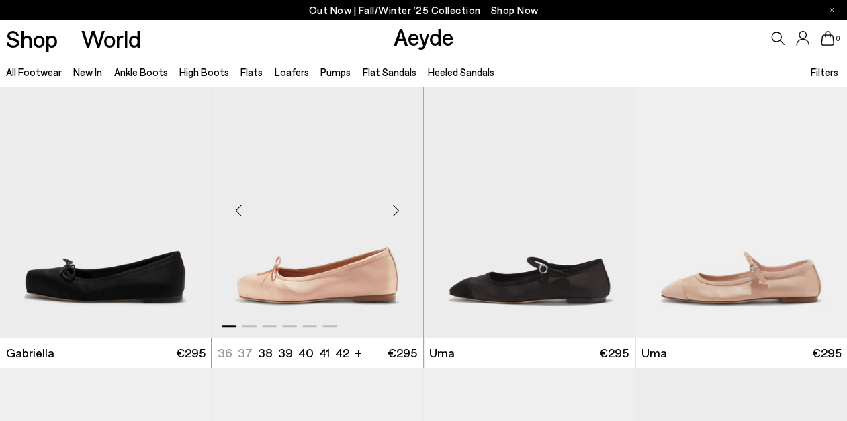
click at [395, 209] on div "Next slide" at bounding box center [396, 210] width 40 height 40
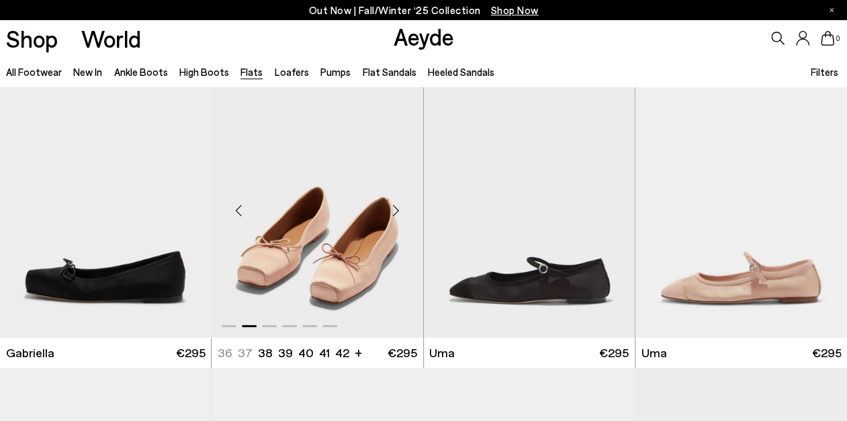
click at [395, 209] on div "Next slide" at bounding box center [396, 210] width 40 height 40
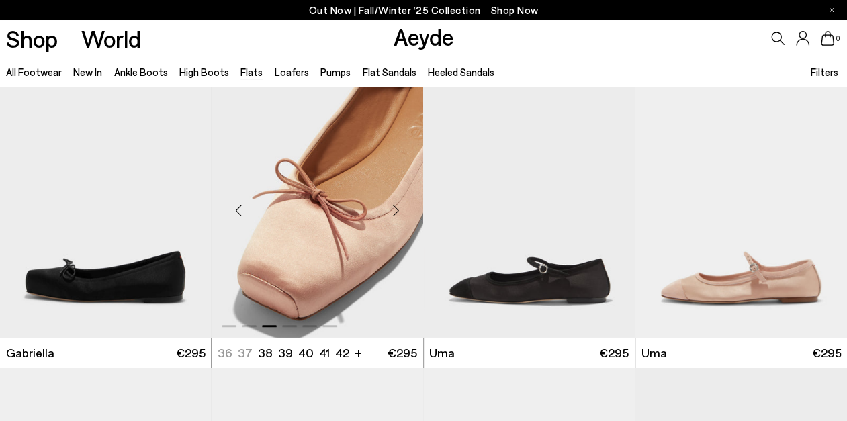
click at [395, 209] on div "Next slide" at bounding box center [396, 210] width 40 height 40
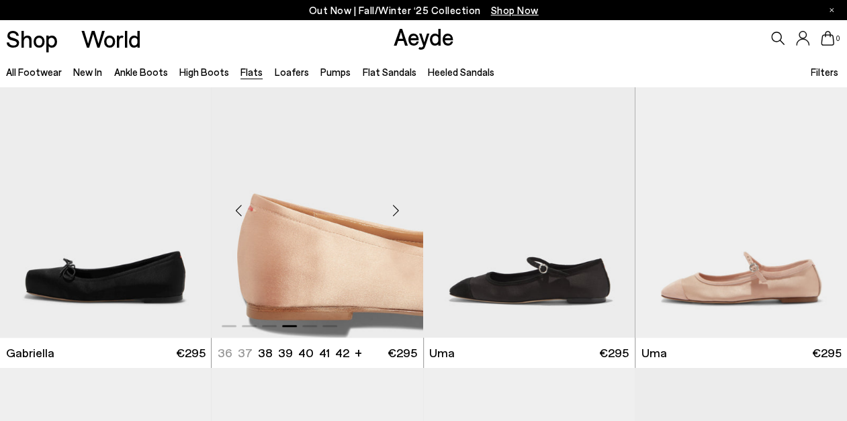
click at [395, 209] on div "Next slide" at bounding box center [396, 210] width 40 height 40
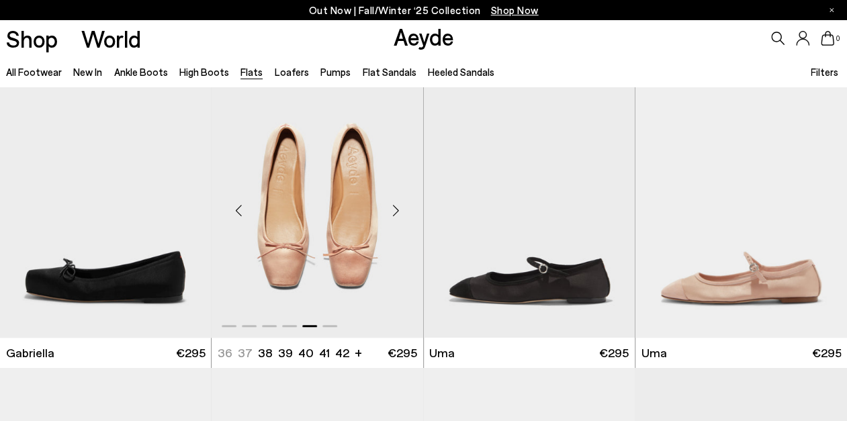
click at [395, 209] on div "Next slide" at bounding box center [396, 210] width 40 height 40
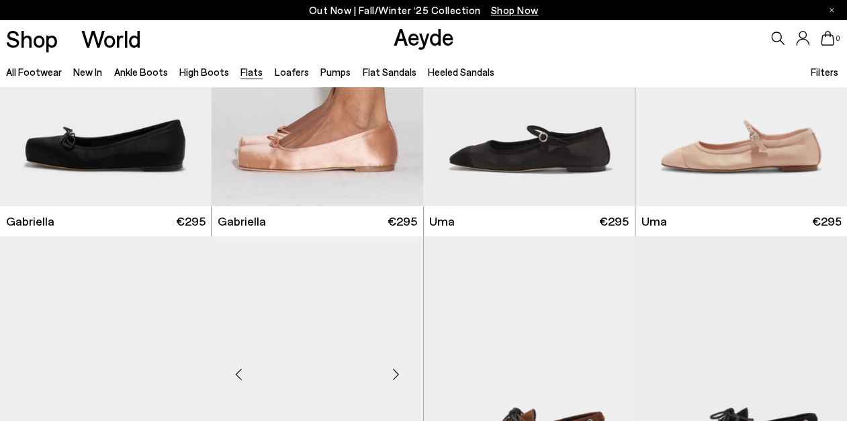
scroll to position [5402, 0]
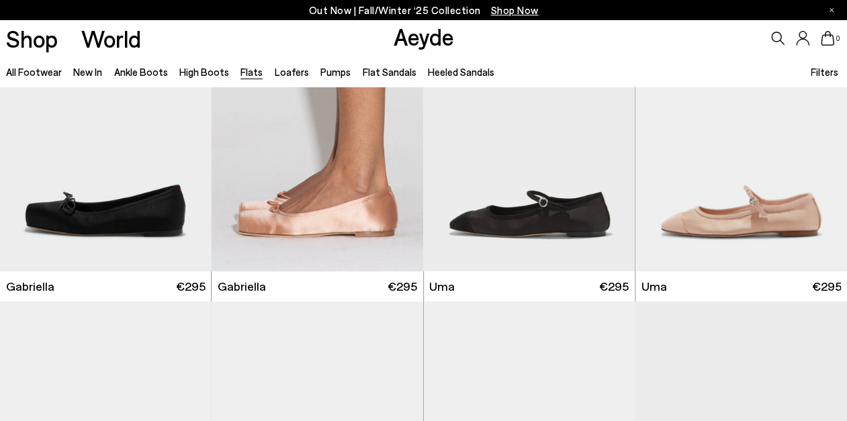
click at [308, 195] on img "6 / 6" at bounding box center [316, 137] width 211 height 265
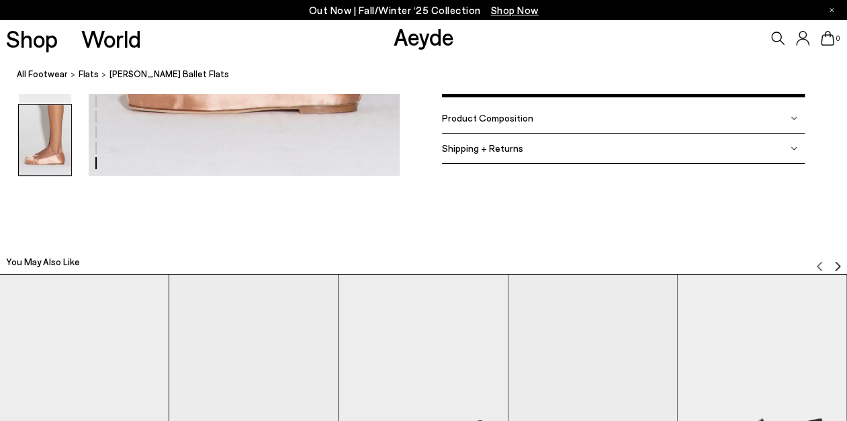
scroll to position [2327, 0]
